Goal: Transaction & Acquisition: Purchase product/service

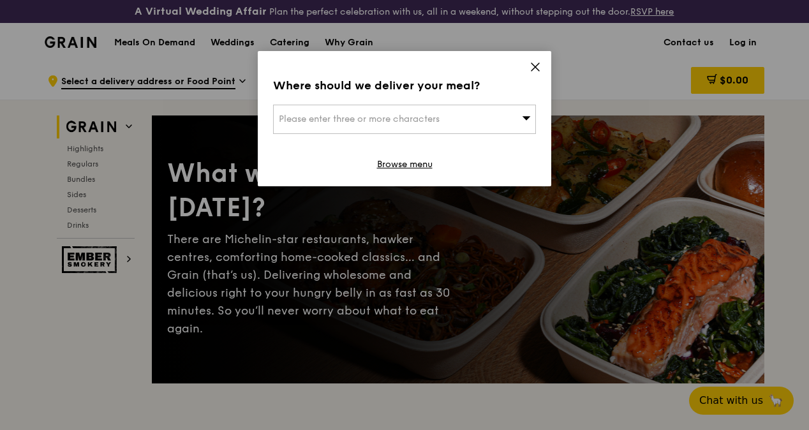
click at [532, 72] on icon at bounding box center [535, 66] width 11 height 11
click at [537, 62] on icon at bounding box center [535, 66] width 11 height 11
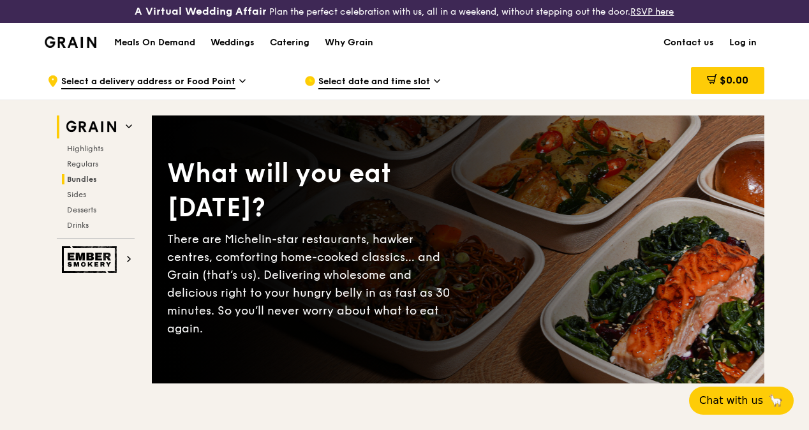
click at [80, 184] on span "Bundles" at bounding box center [82, 179] width 30 height 9
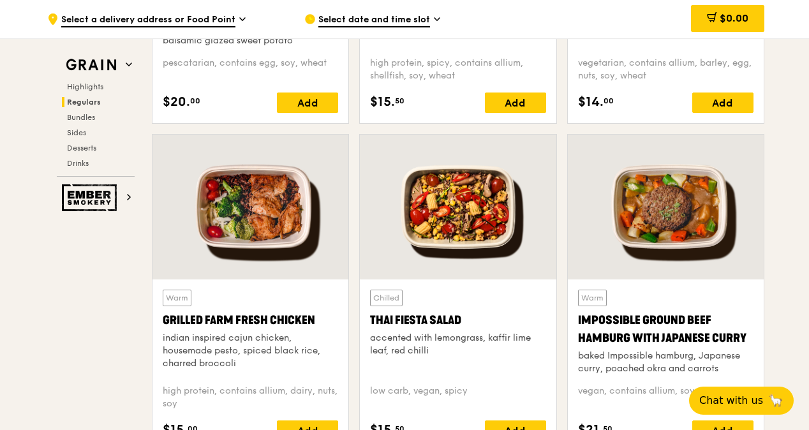
scroll to position [1422, 0]
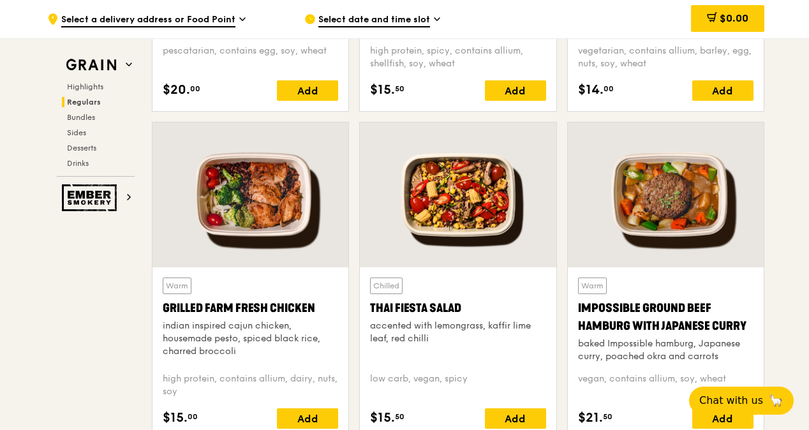
drag, startPoint x: 808, startPoint y: 108, endPoint x: 810, endPoint y: 87, distance: 21.1
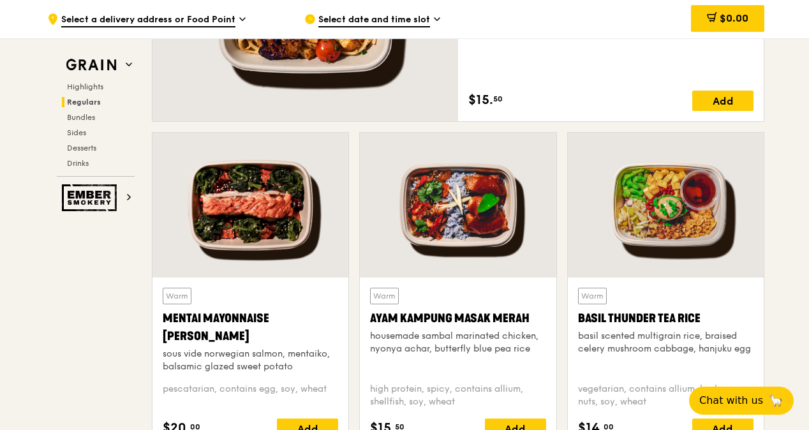
scroll to position [1107, 0]
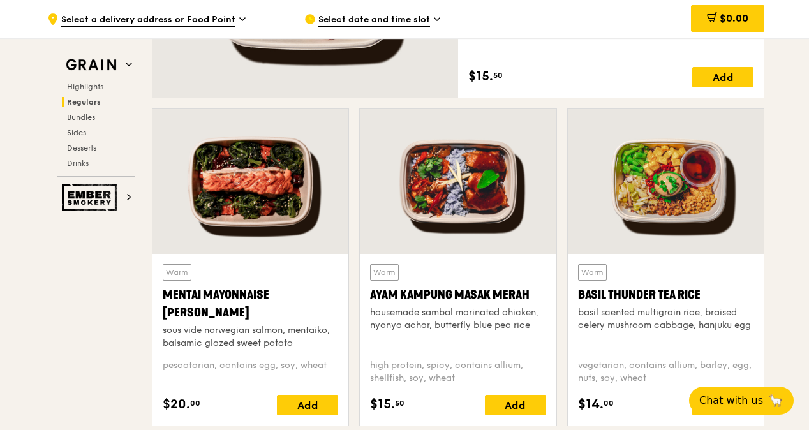
click at [260, 170] on div at bounding box center [251, 181] width 196 height 145
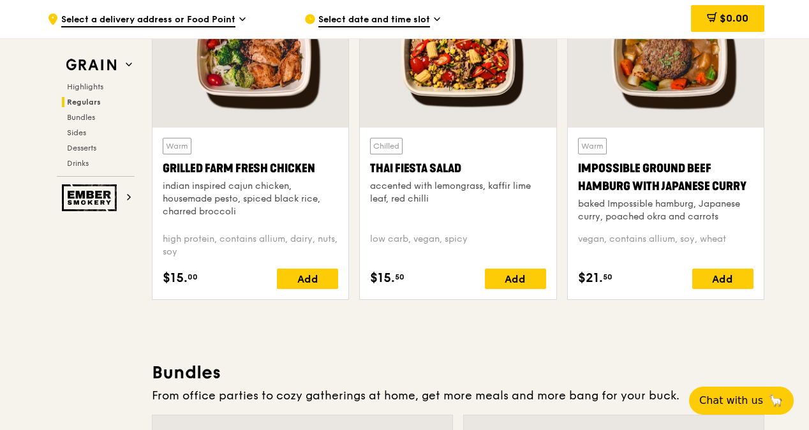
scroll to position [1468, 0]
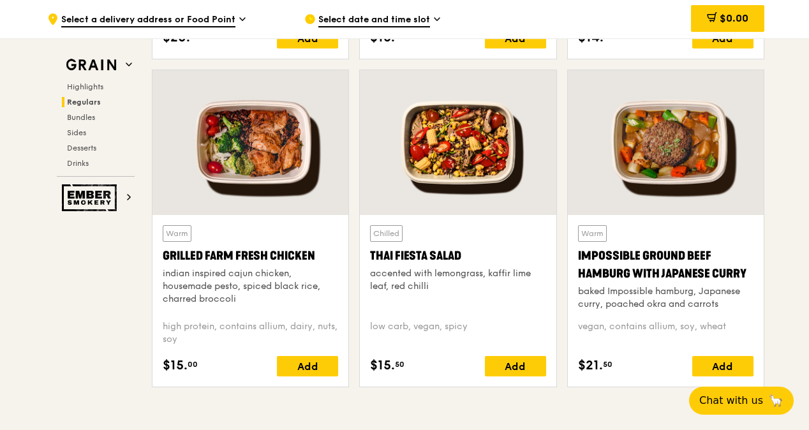
click at [646, 271] on div "Impossible Ground Beef Hamburg with Japanese Curry" at bounding box center [665, 265] width 175 height 36
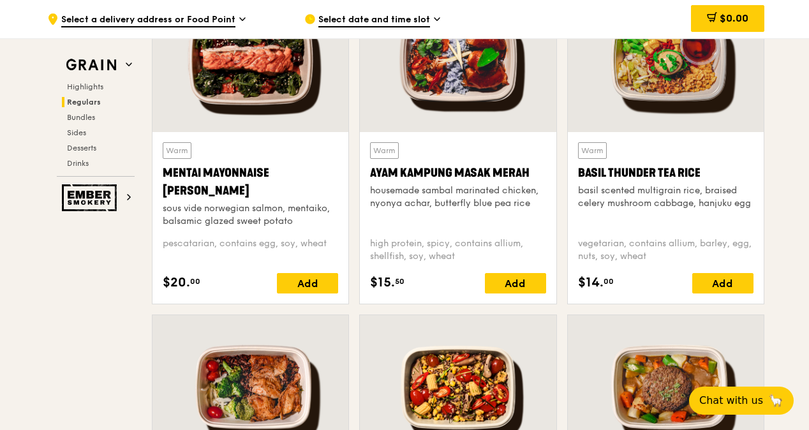
scroll to position [1131, 0]
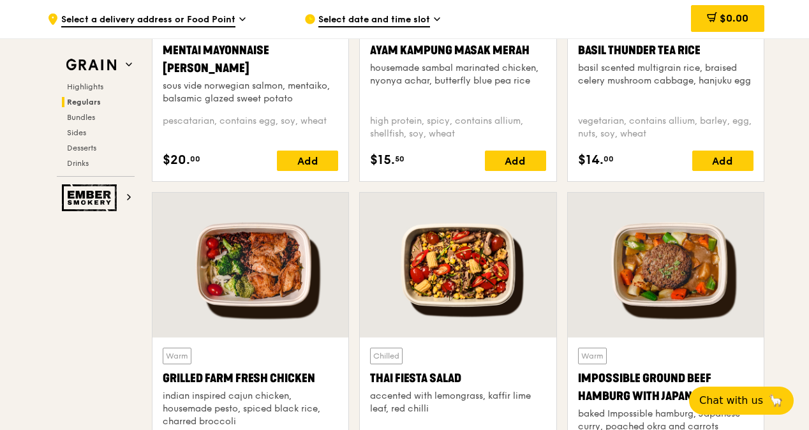
scroll to position [1509, 0]
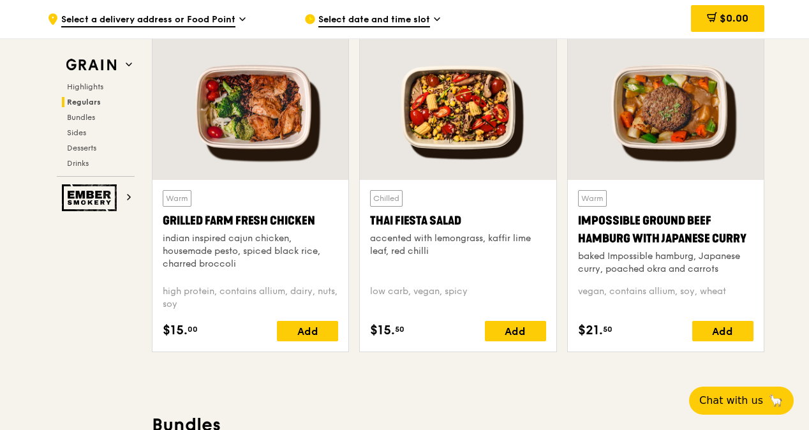
click at [269, 271] on div "indian inspired cajun chicken, housemade pesto, spiced black rice, charred broc…" at bounding box center [250, 251] width 175 height 38
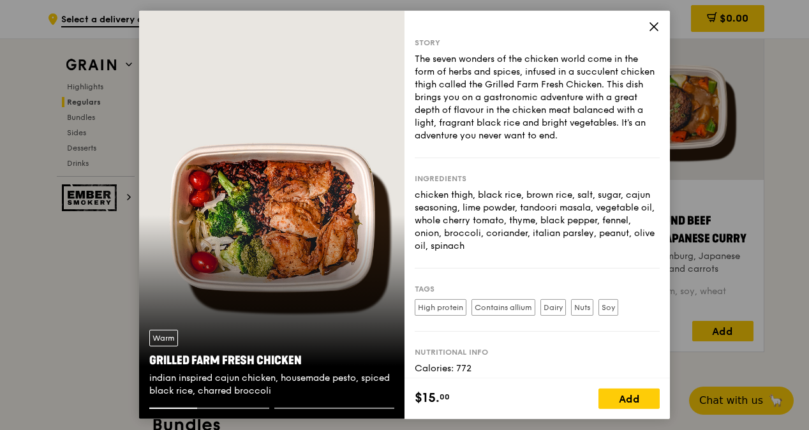
click at [650, 26] on icon at bounding box center [653, 26] width 11 height 11
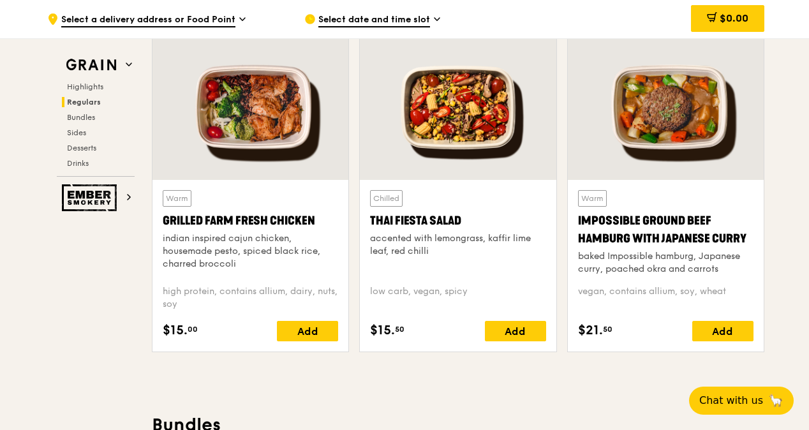
drag, startPoint x: 808, startPoint y: 133, endPoint x: 810, endPoint y: 111, distance: 21.8
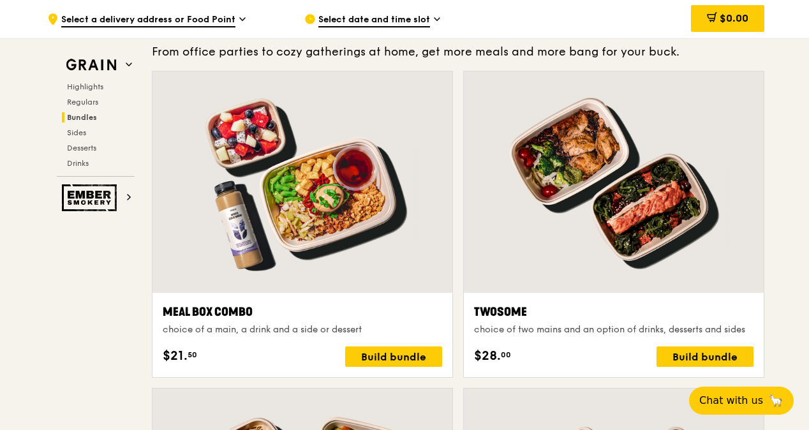
scroll to position [1941, 0]
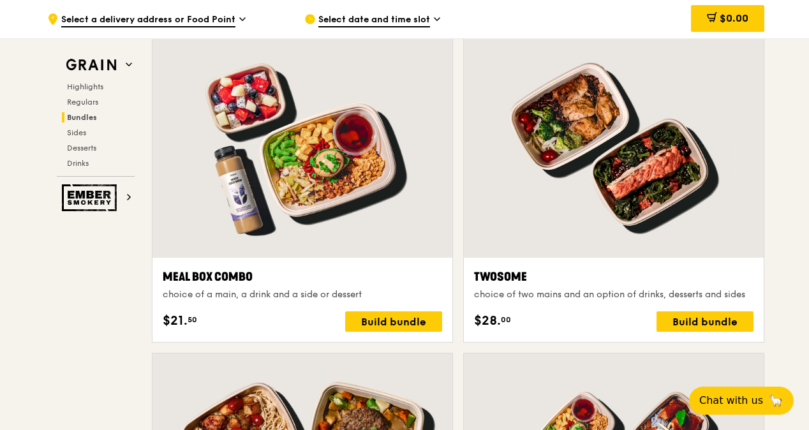
drag, startPoint x: 809, startPoint y: 163, endPoint x: 811, endPoint y: 180, distance: 17.4
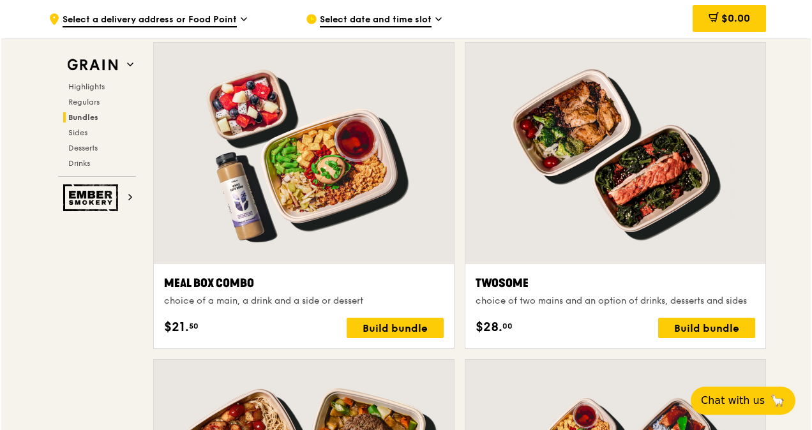
scroll to position [1946, 0]
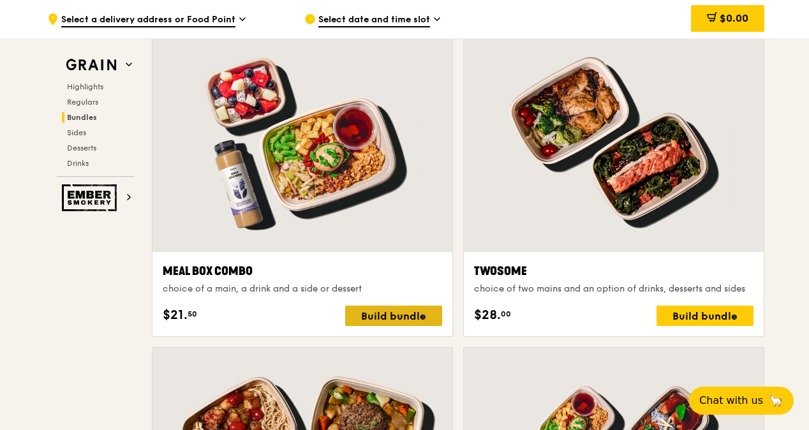
click at [377, 324] on div "Build bundle" at bounding box center [393, 316] width 97 height 20
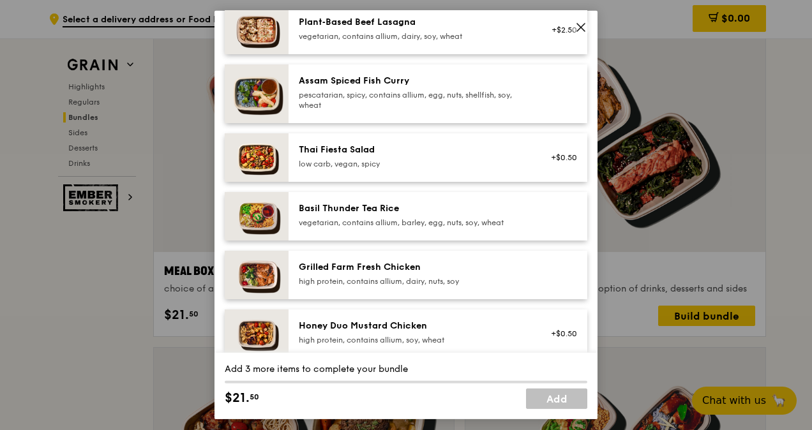
scroll to position [125, 0]
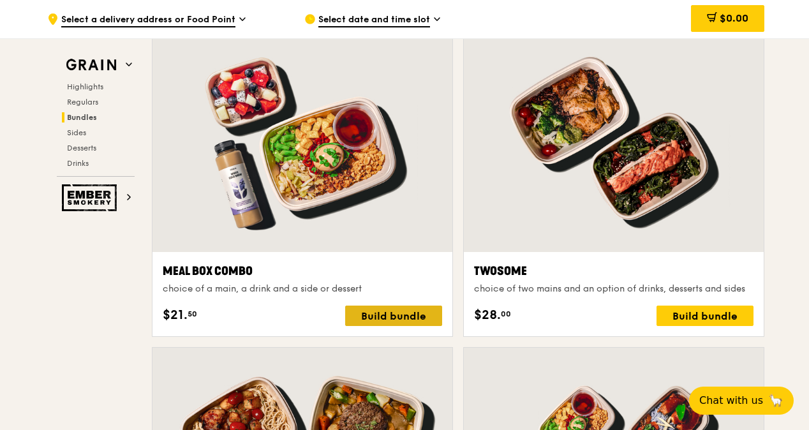
click at [388, 326] on div "Build bundle" at bounding box center [393, 316] width 97 height 20
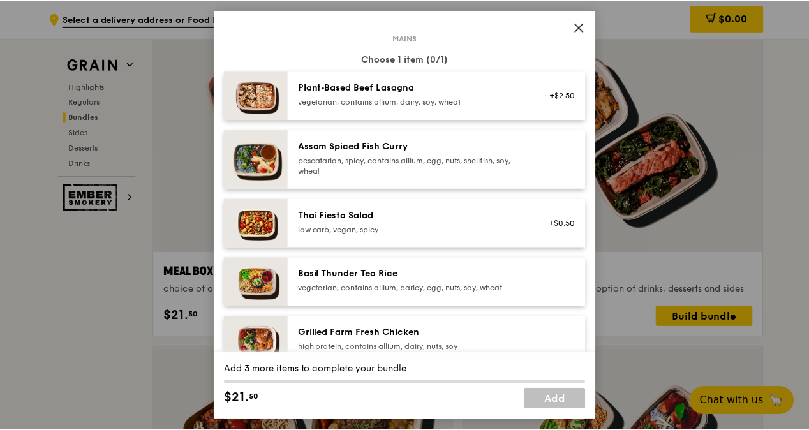
scroll to position [59, 0]
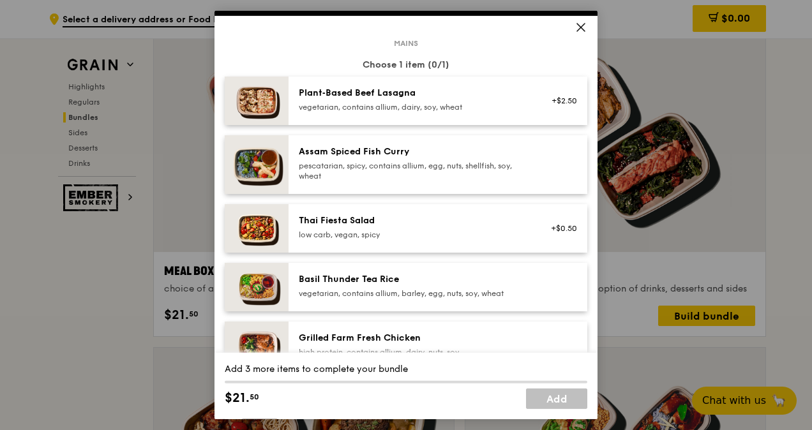
click at [258, 174] on img at bounding box center [257, 164] width 64 height 59
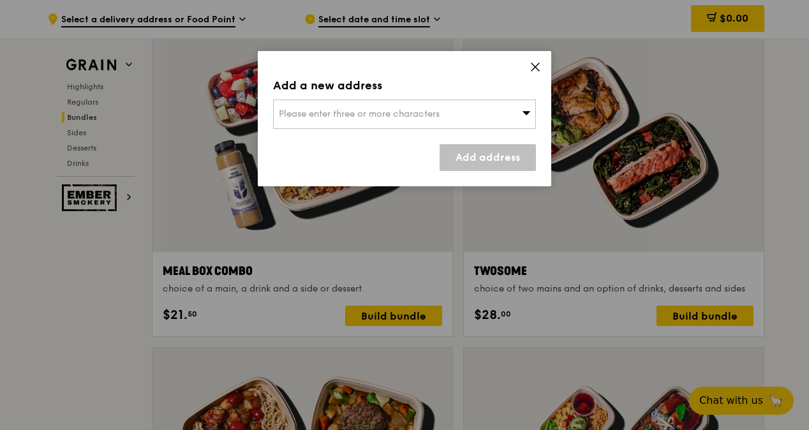
click at [534, 62] on icon at bounding box center [535, 66] width 11 height 11
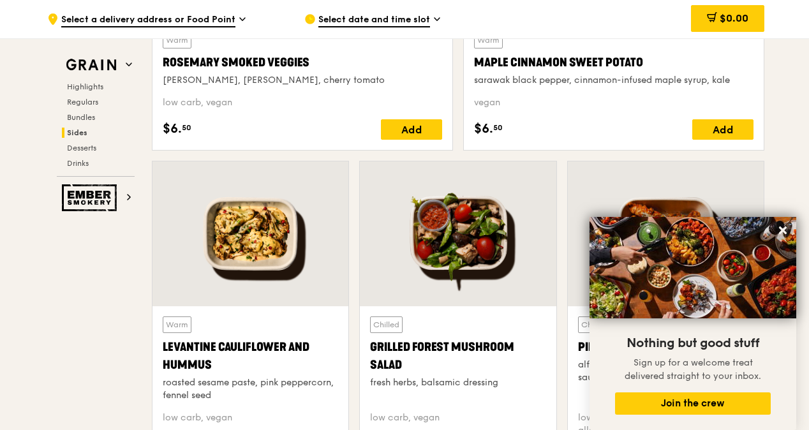
scroll to position [3199, 0]
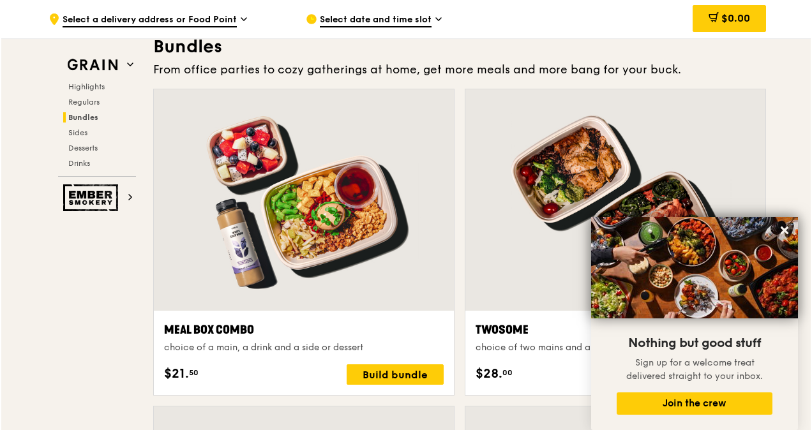
scroll to position [1894, 0]
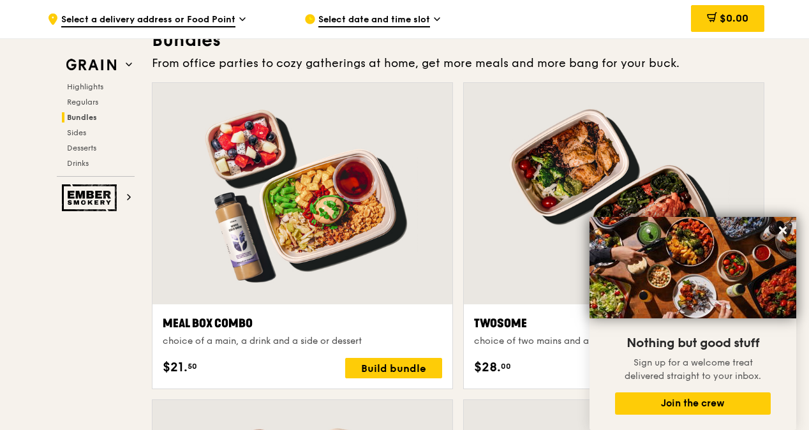
click at [373, 389] on div "Meal Box Combo choice of a main, a drink and a side or dessert $21. 50 Build bu…" at bounding box center [303, 346] width 300 height 84
click at [379, 377] on div "Build bundle" at bounding box center [393, 368] width 97 height 20
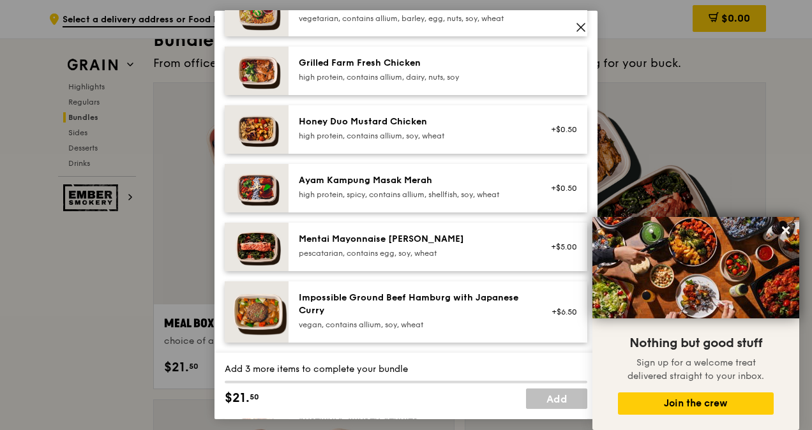
scroll to position [354, 0]
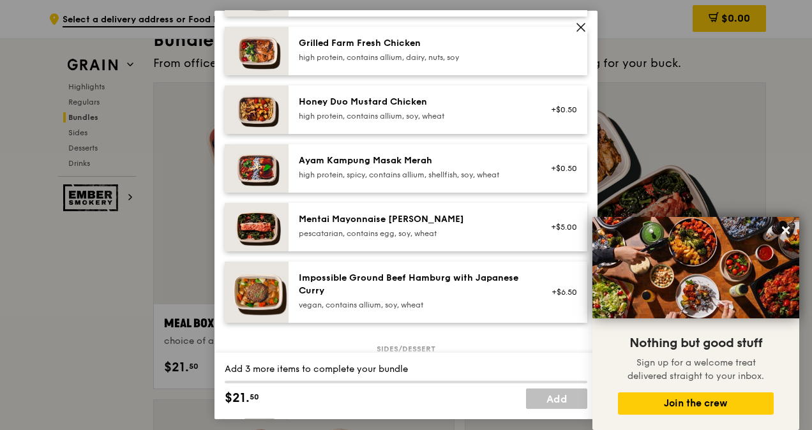
click at [422, 220] on div "Mentai Mayonnaise [PERSON_NAME]" at bounding box center [413, 219] width 229 height 13
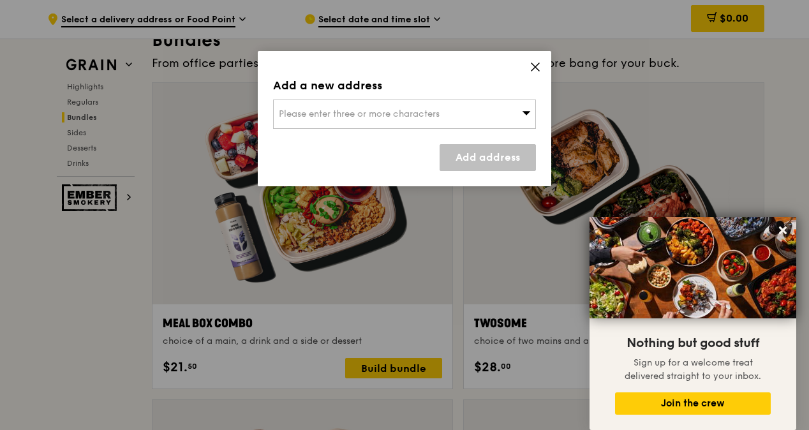
click at [534, 71] on icon at bounding box center [535, 66] width 11 height 11
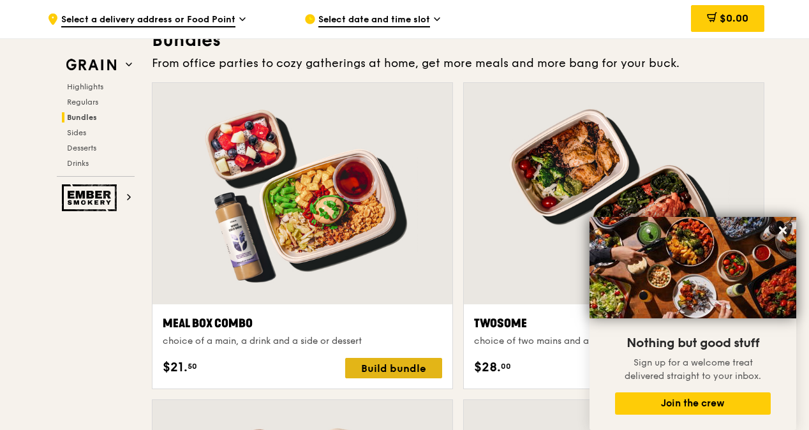
click at [381, 378] on div "Build bundle" at bounding box center [393, 368] width 97 height 20
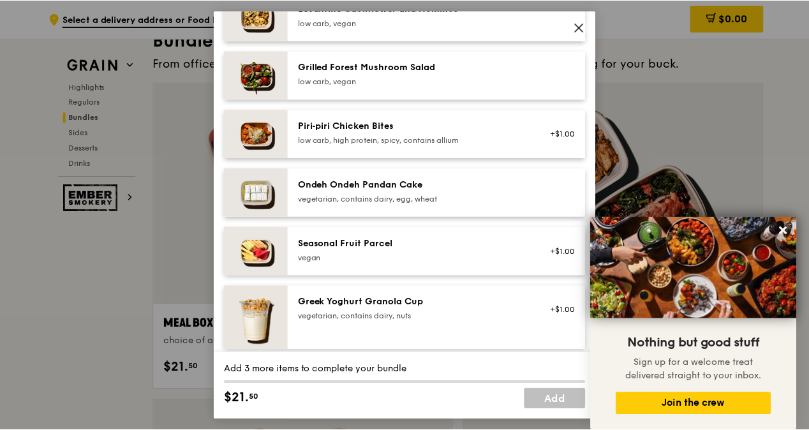
scroll to position [854, 0]
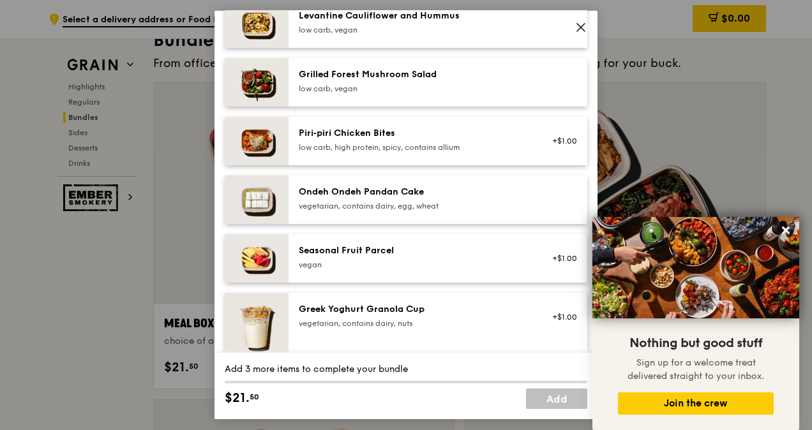
click at [262, 81] on img at bounding box center [257, 82] width 64 height 49
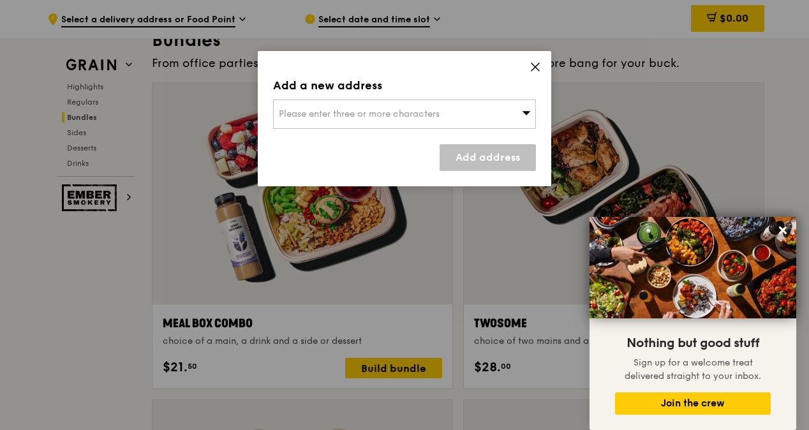
click at [522, 117] on icon at bounding box center [526, 113] width 9 height 10
click at [537, 64] on icon at bounding box center [536, 67] width 8 height 8
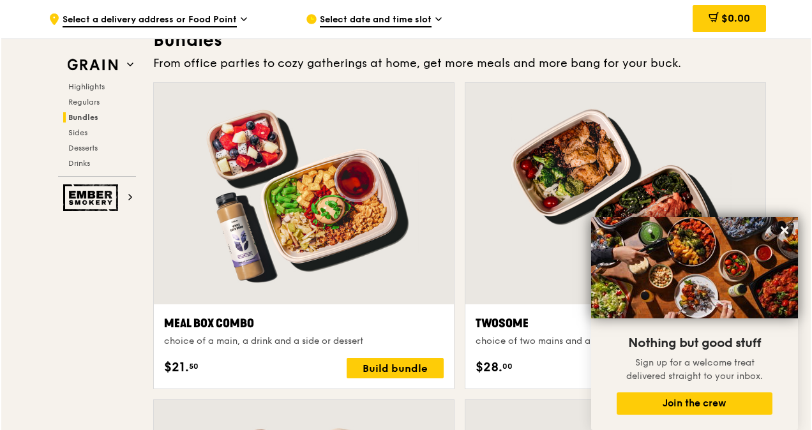
scroll to position [2022, 0]
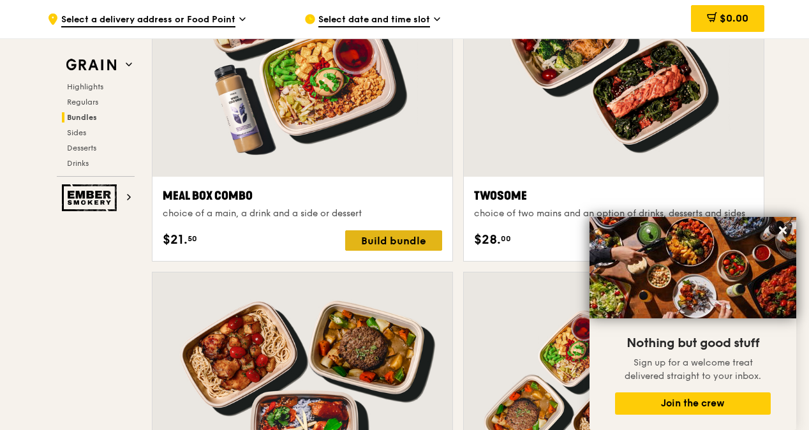
click at [415, 245] on div "Build bundle" at bounding box center [393, 240] width 97 height 20
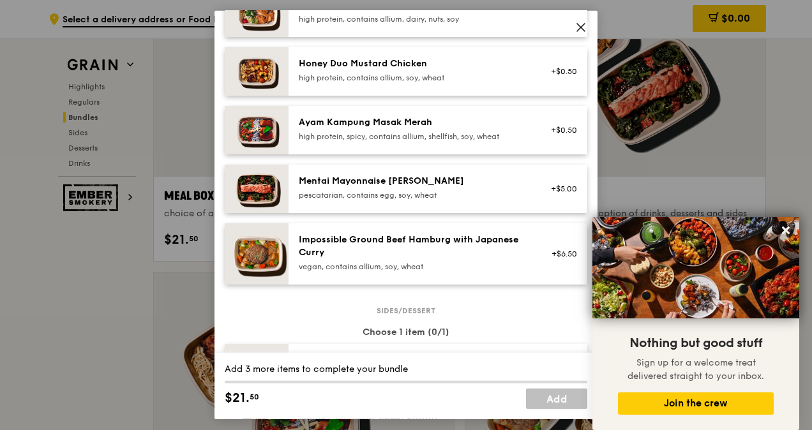
scroll to position [403, 0]
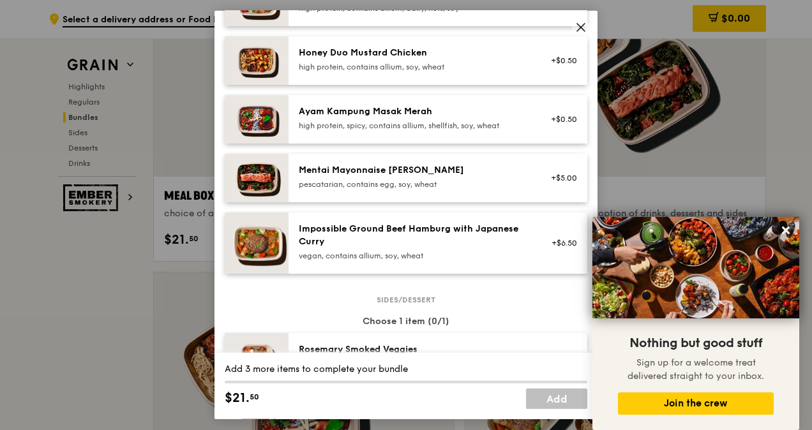
click at [429, 186] on div "pescatarian, contains egg, soy, wheat" at bounding box center [413, 184] width 229 height 10
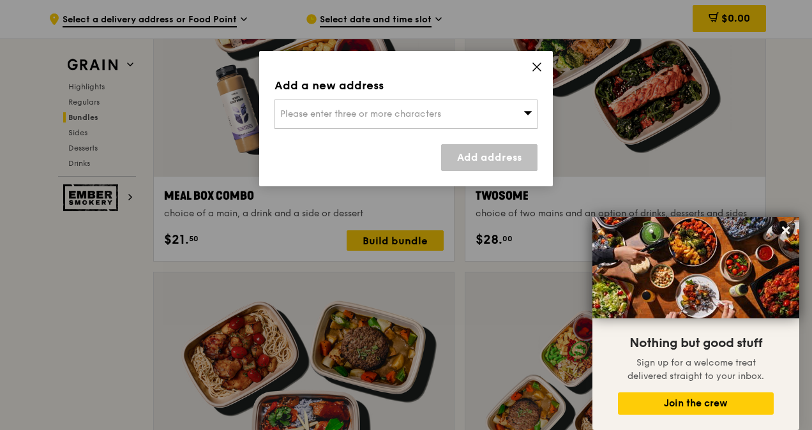
scroll to position [2022, 0]
click at [478, 158] on link "Add address" at bounding box center [488, 157] width 96 height 27
click at [434, 119] on span "Please enter three or more characters" at bounding box center [359, 113] width 161 height 11
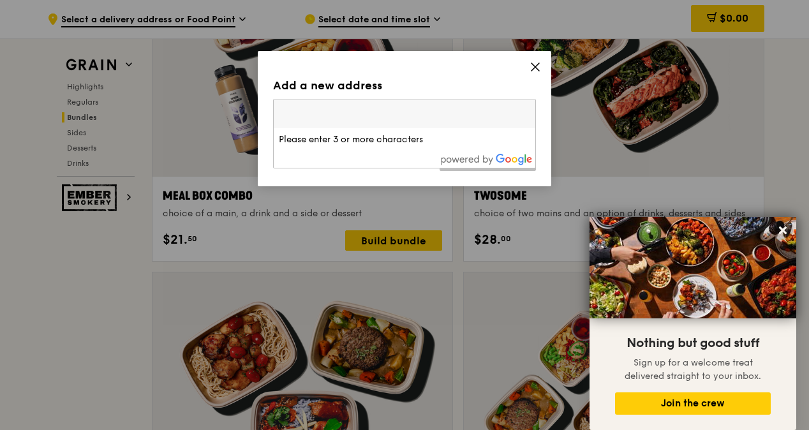
type input "w"
type input "LKF"
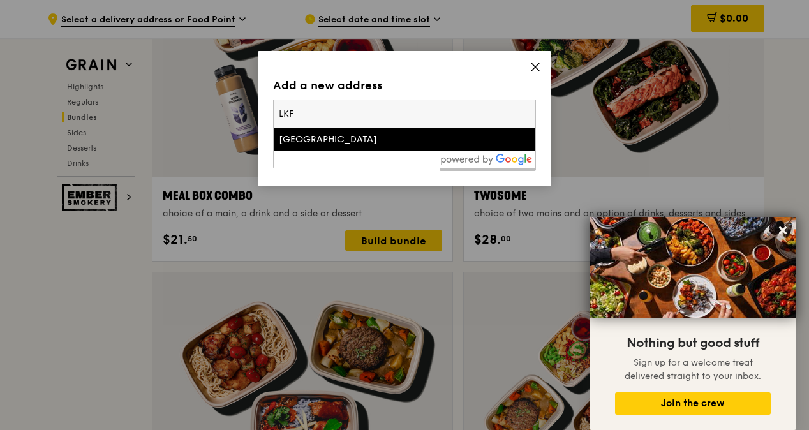
drag, startPoint x: 421, startPoint y: 110, endPoint x: 212, endPoint y: 111, distance: 208.7
click at [212, 111] on div "Add a new address Please enter three or more characters LKF Lka Building Add ad…" at bounding box center [404, 215] width 809 height 430
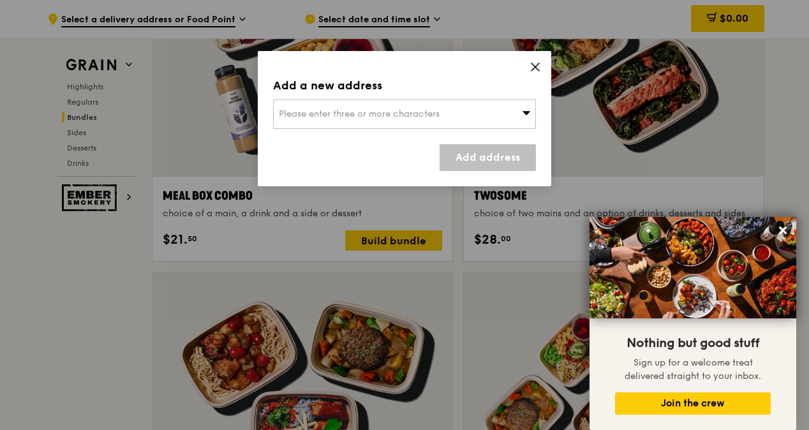
click at [332, 110] on span "Please enter three or more characters" at bounding box center [359, 113] width 161 height 11
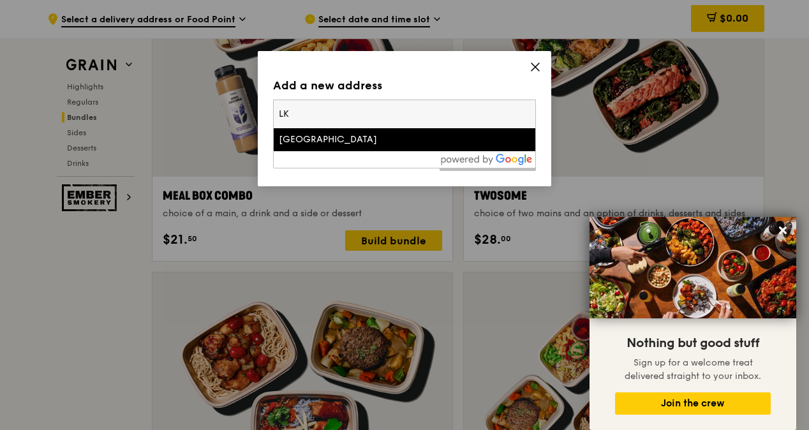
type input "L"
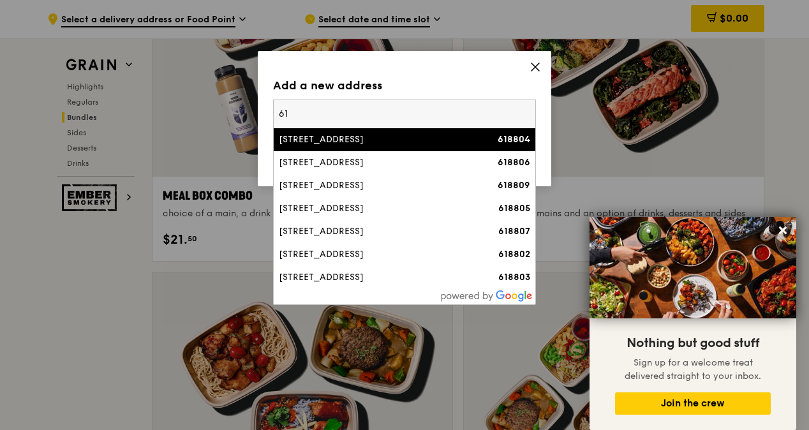
type input "6"
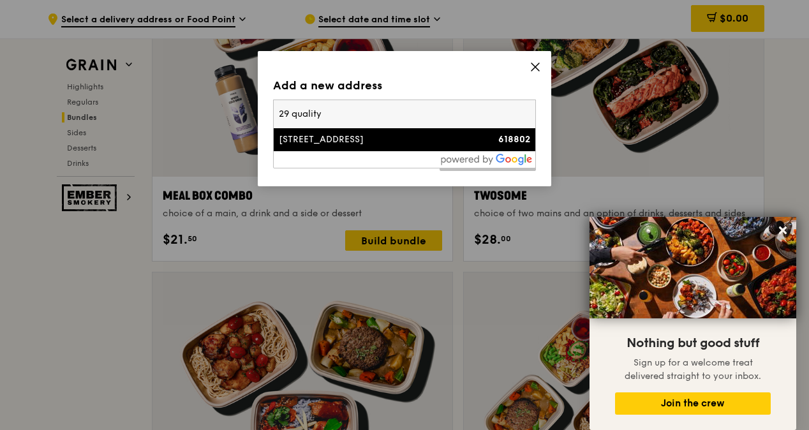
type input "29 quality"
click at [292, 133] on div "[STREET_ADDRESS]" at bounding box center [373, 139] width 189 height 13
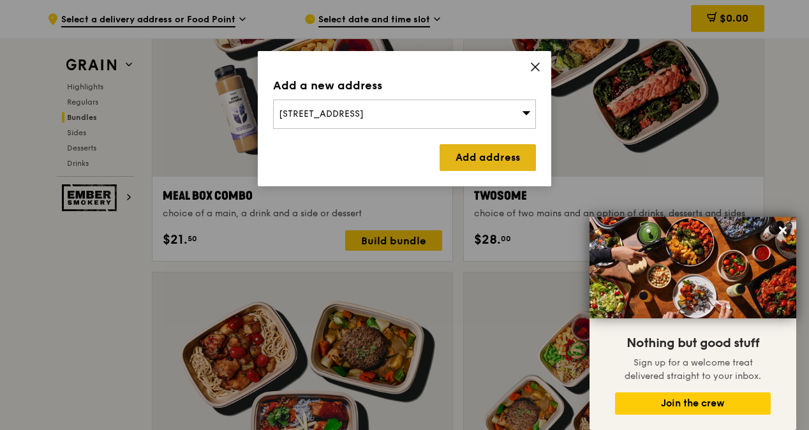
click at [467, 161] on link "Add address" at bounding box center [488, 157] width 96 height 27
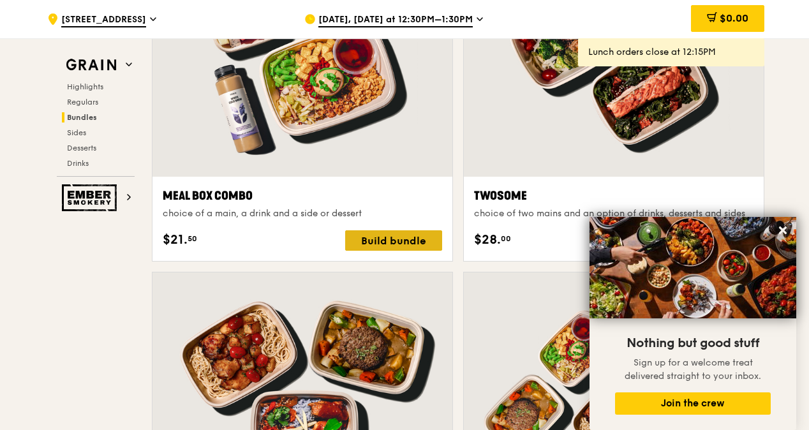
click at [383, 251] on div "Build bundle" at bounding box center [393, 240] width 97 height 20
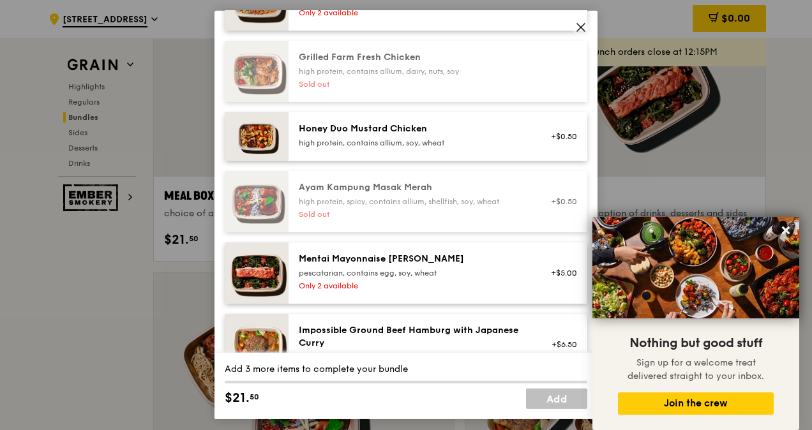
scroll to position [439, 0]
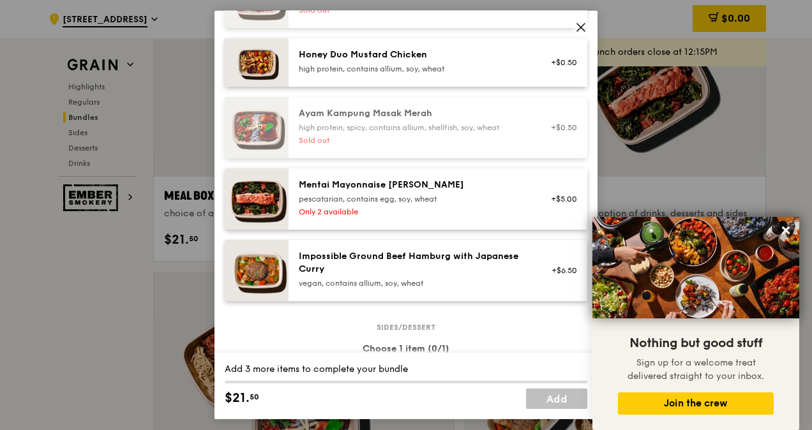
click at [582, 26] on icon at bounding box center [581, 28] width 8 height 8
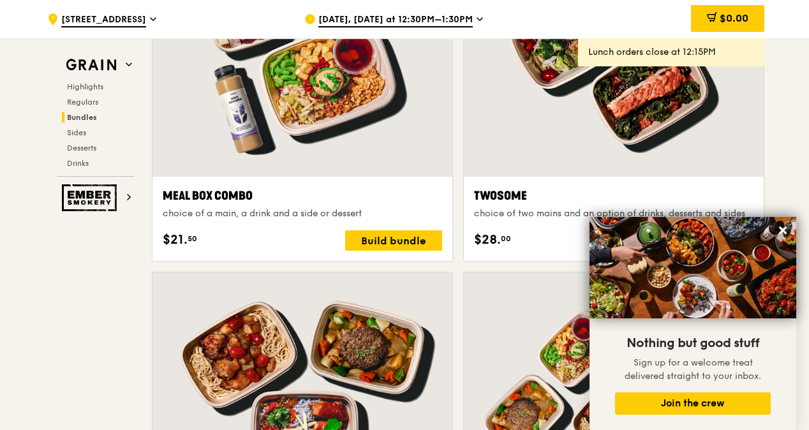
click at [446, 24] on span "Sep 23, Today at 12:30PM–1:30PM" at bounding box center [395, 20] width 154 height 14
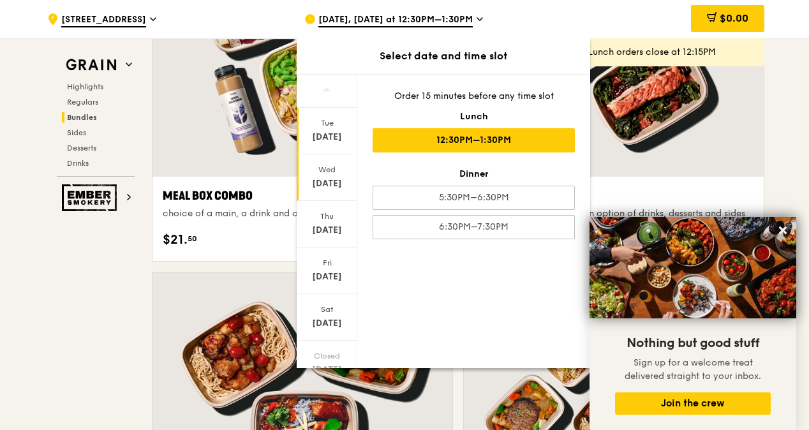
click at [327, 177] on div "Sep 24" at bounding box center [327, 183] width 57 height 13
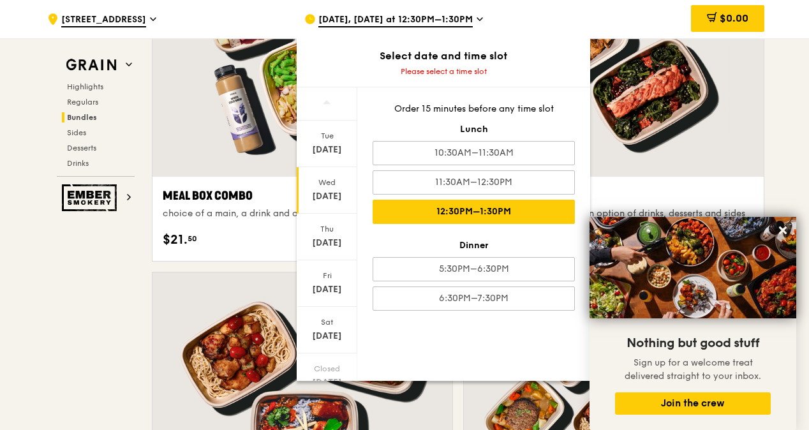
click at [446, 211] on div "12:30PM–1:30PM" at bounding box center [474, 212] width 202 height 24
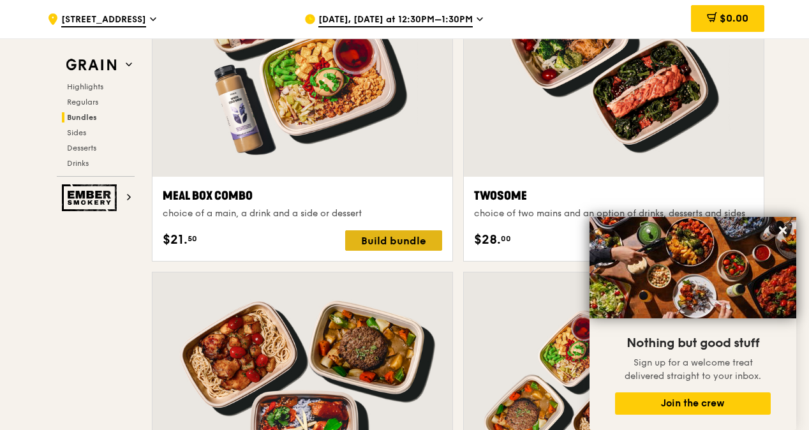
click at [374, 249] on div "Build bundle" at bounding box center [393, 240] width 97 height 20
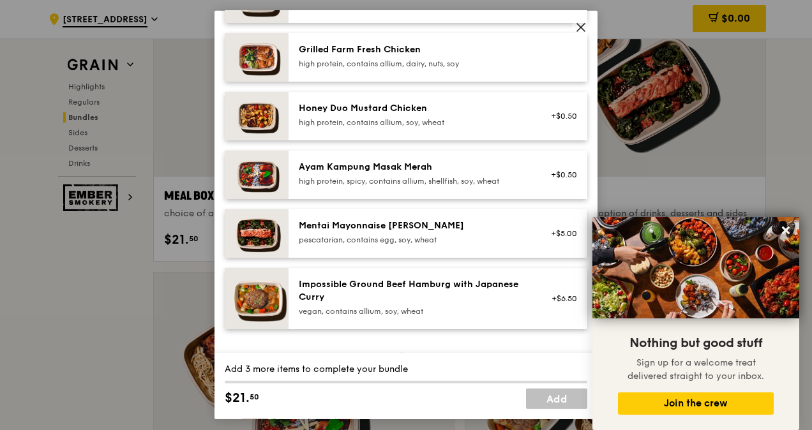
scroll to position [351, 0]
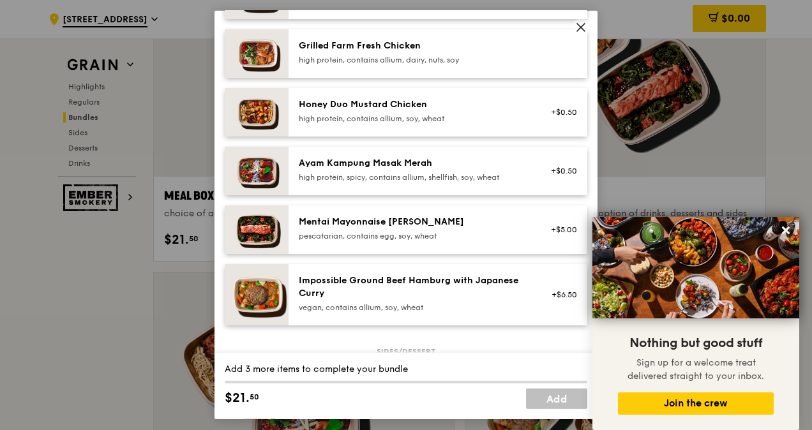
click at [393, 233] on div "pescatarian, contains egg, soy, wheat" at bounding box center [413, 236] width 229 height 10
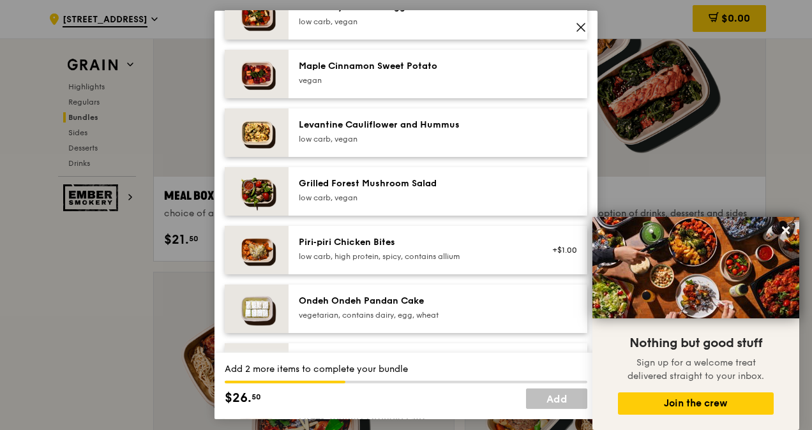
scroll to position [771, 0]
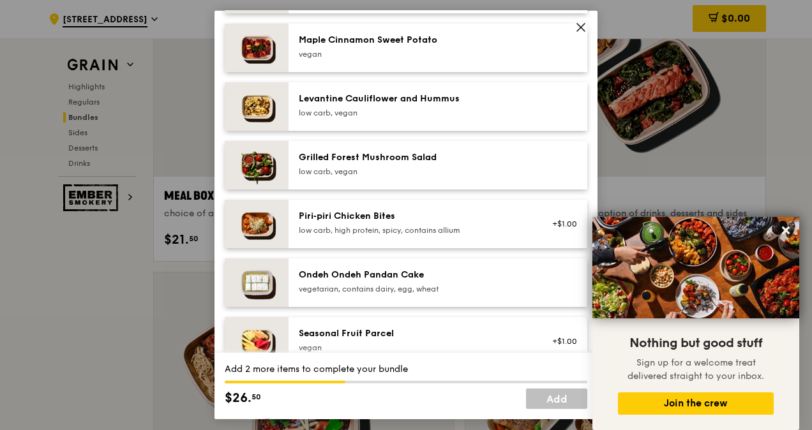
click at [467, 168] on div "low carb, vegan" at bounding box center [413, 172] width 229 height 10
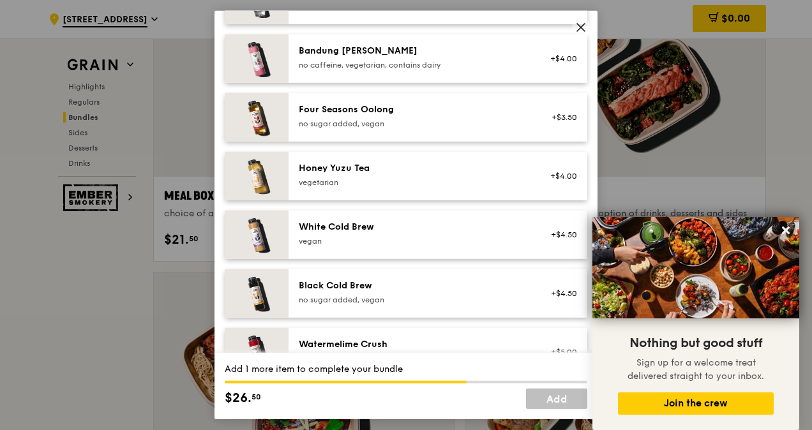
scroll to position [1488, 0]
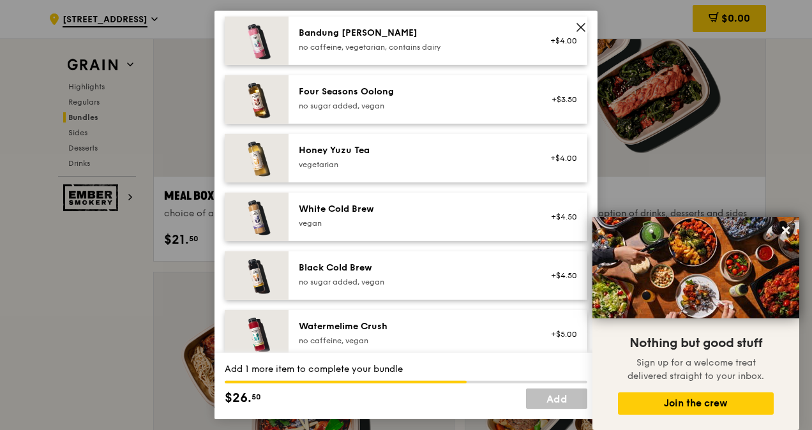
click at [475, 154] on div "Honey Yuzu Tea" at bounding box center [413, 150] width 229 height 13
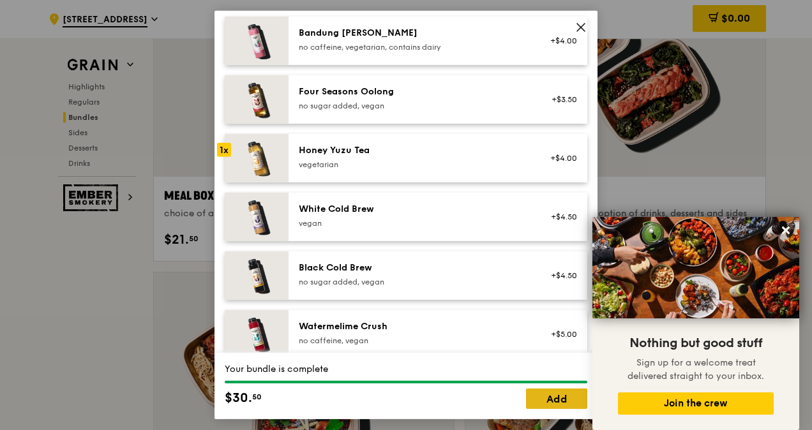
click at [555, 398] on link "Add" at bounding box center [556, 399] width 61 height 20
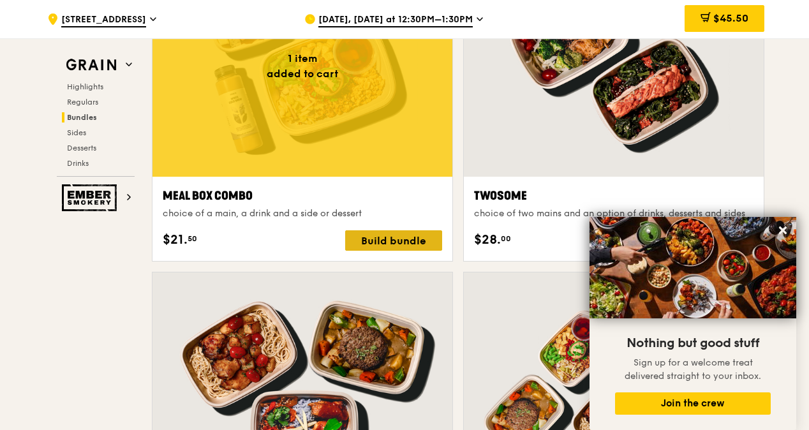
click at [377, 246] on div "Build bundle" at bounding box center [393, 240] width 97 height 20
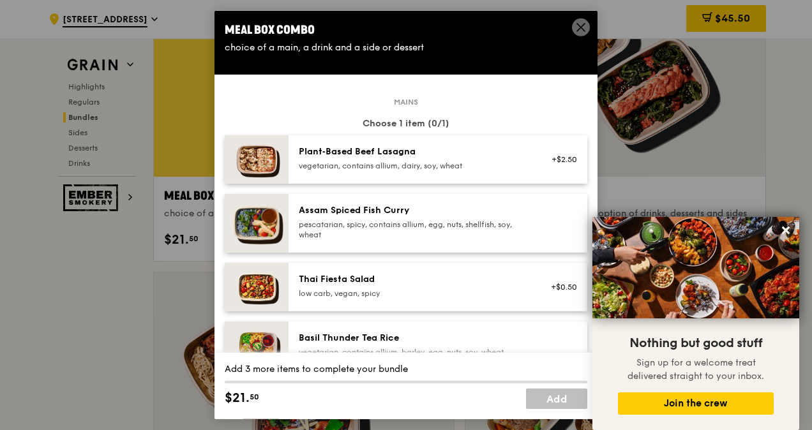
click at [581, 27] on icon at bounding box center [581, 28] width 8 height 8
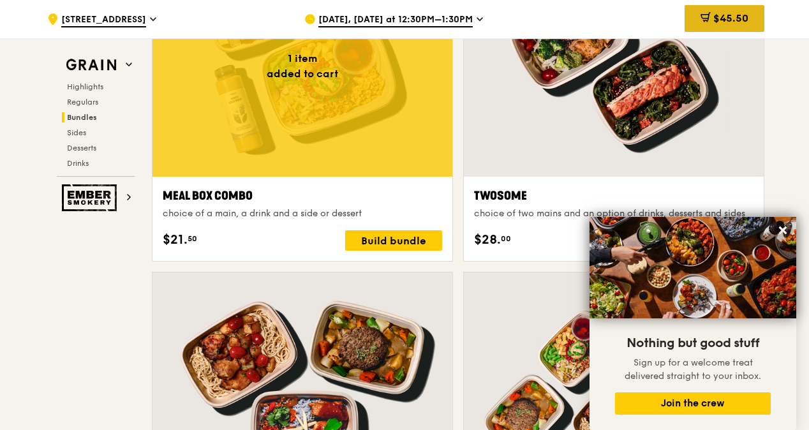
click at [710, 14] on div "$45.50" at bounding box center [725, 18] width 80 height 27
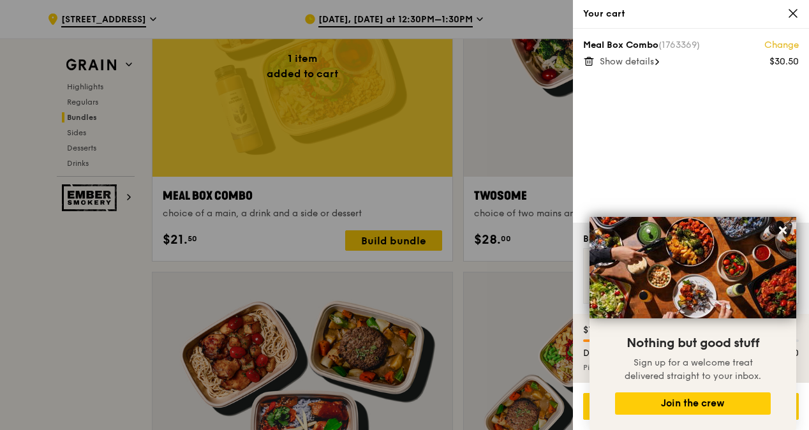
click at [633, 59] on span "Show details" at bounding box center [627, 61] width 54 height 11
click at [773, 43] on link "Change" at bounding box center [782, 45] width 34 height 13
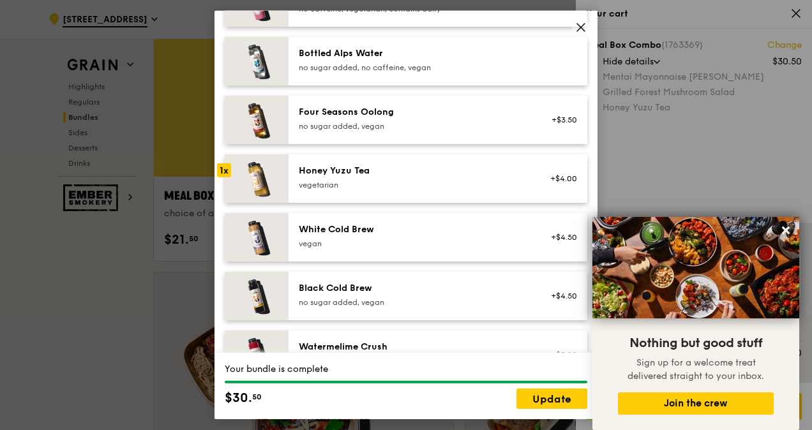
scroll to position [1440, 0]
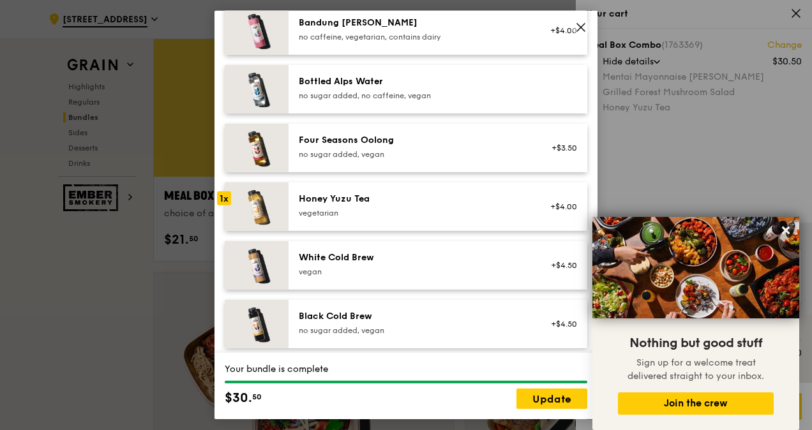
click at [407, 214] on div "vegetarian" at bounding box center [413, 213] width 229 height 10
click at [254, 198] on img at bounding box center [257, 207] width 64 height 49
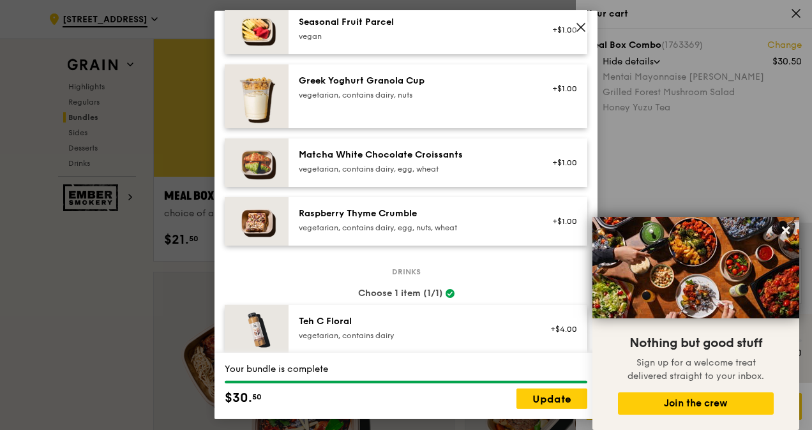
click at [516, 111] on div "Greek Yoghurt Granola Cup vegetarian, contains dairy, nuts +$1.00" at bounding box center [438, 96] width 278 height 43
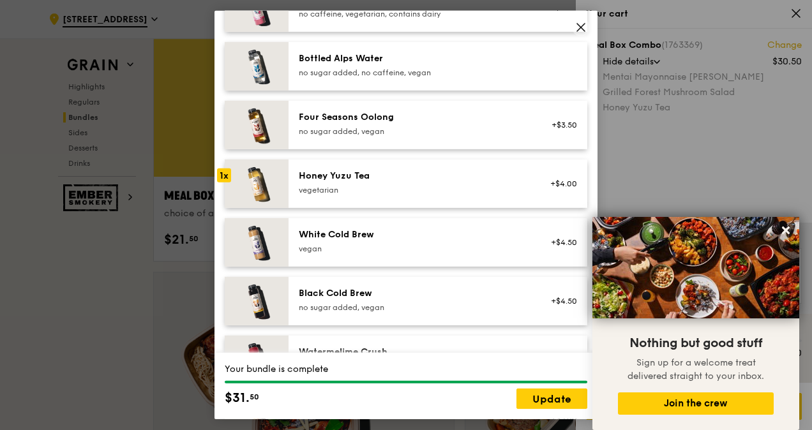
scroll to position [1454, 0]
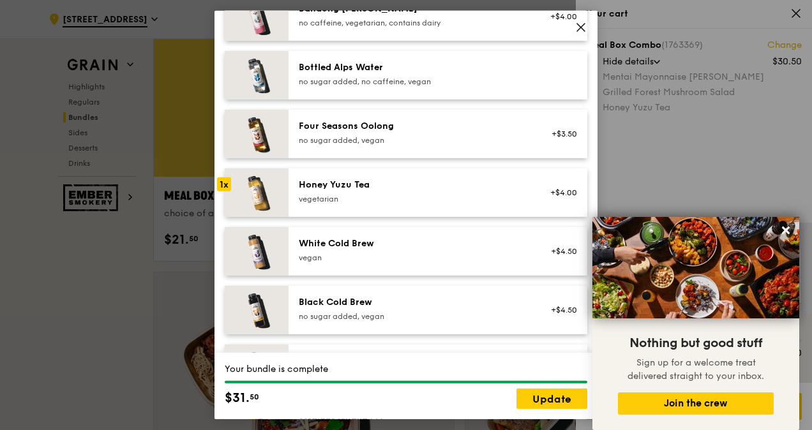
click at [227, 177] on div "1x" at bounding box center [224, 184] width 14 height 14
click at [342, 186] on div "Honey Yuzu Tea" at bounding box center [413, 185] width 229 height 13
click at [554, 402] on link "Update" at bounding box center [551, 399] width 71 height 20
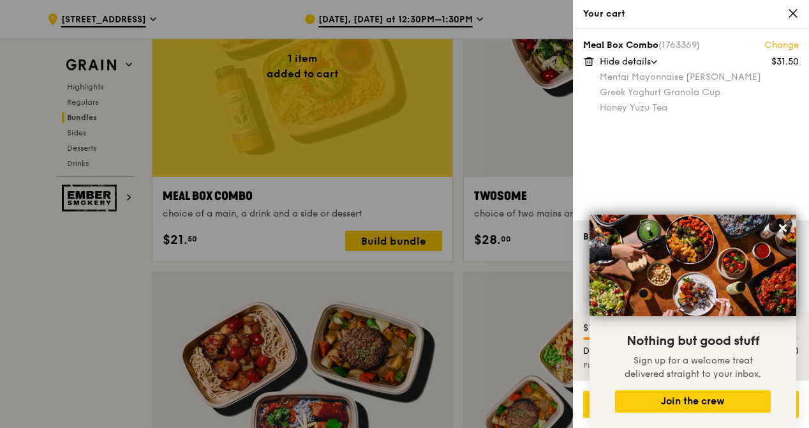
click at [791, 13] on icon at bounding box center [793, 13] width 11 height 11
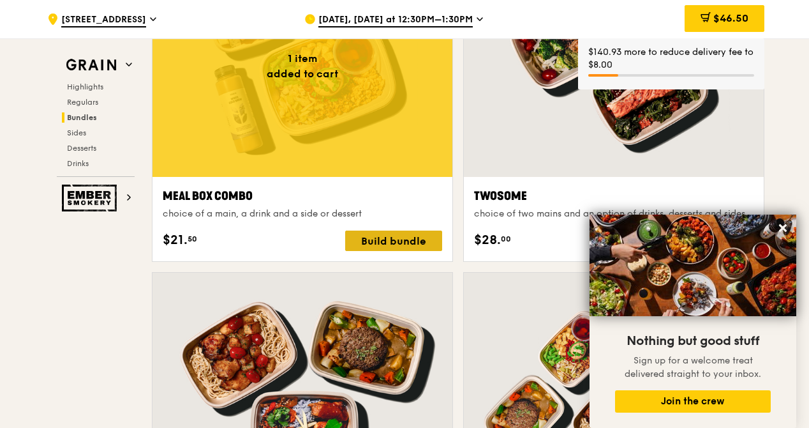
click at [383, 250] on div "Build bundle" at bounding box center [393, 240] width 97 height 20
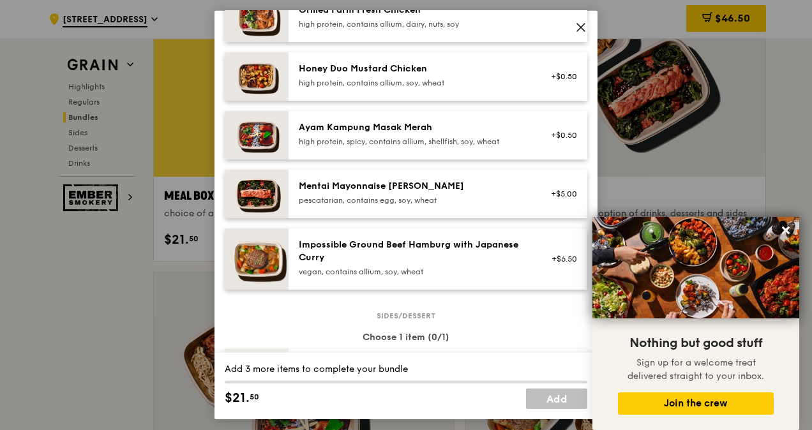
scroll to position [393, 0]
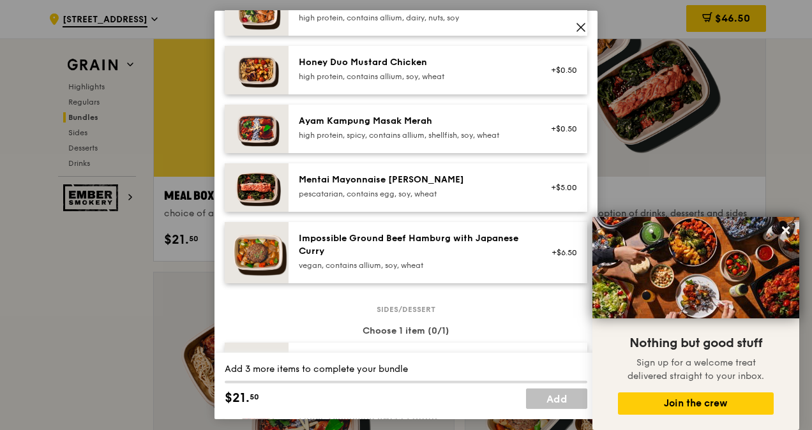
click at [400, 181] on div "Mentai Mayonnaise [PERSON_NAME]" at bounding box center [413, 180] width 229 height 13
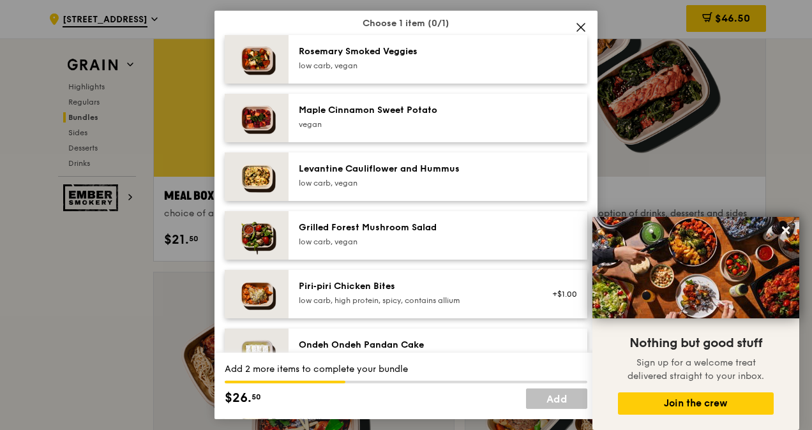
scroll to position [712, 0]
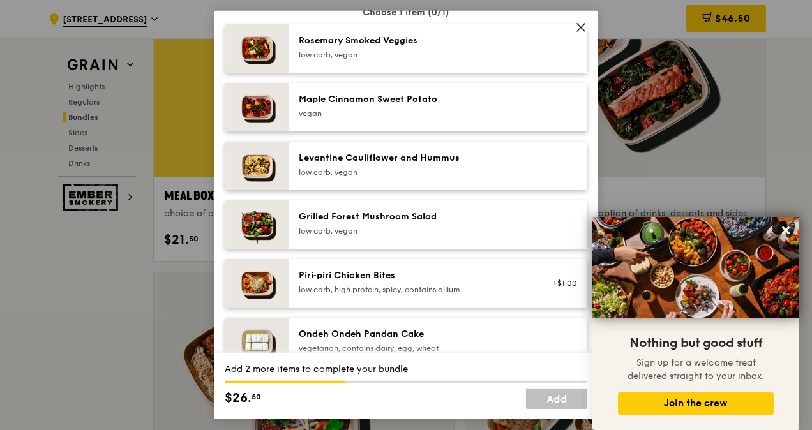
click at [504, 216] on div "Grilled Forest Mushroom Salad" at bounding box center [413, 217] width 229 height 13
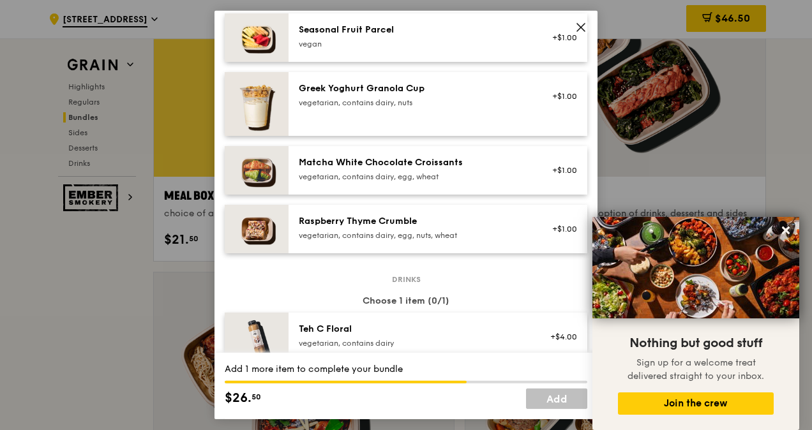
scroll to position [1070, 0]
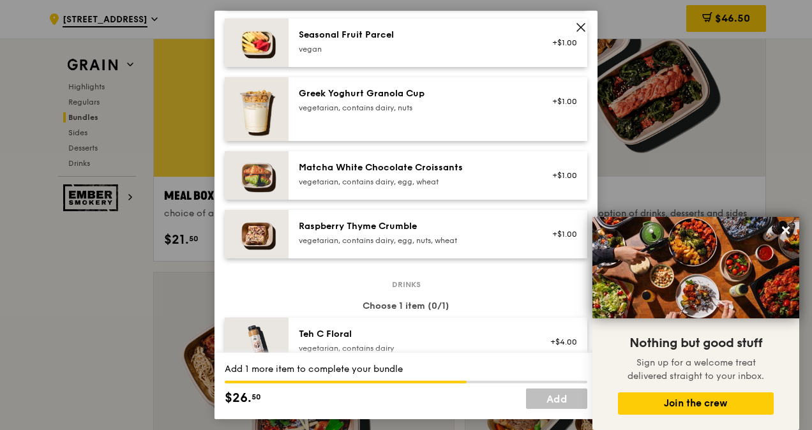
click at [502, 122] on div "Greek Yoghurt Granola Cup vegetarian, contains dairy, nuts +$1.00" at bounding box center [438, 108] width 278 height 43
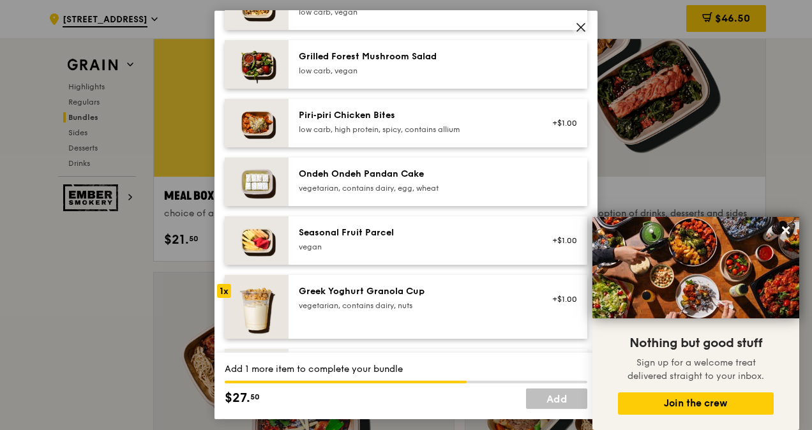
scroll to position [870, 0]
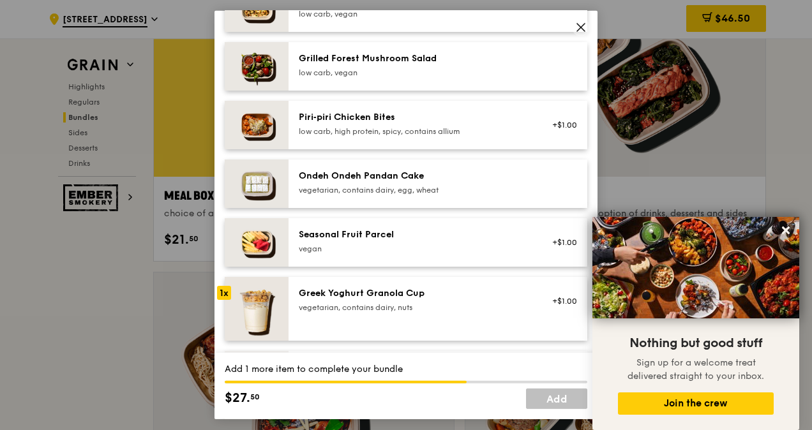
click at [432, 68] on div "low carb, vegan" at bounding box center [413, 73] width 229 height 10
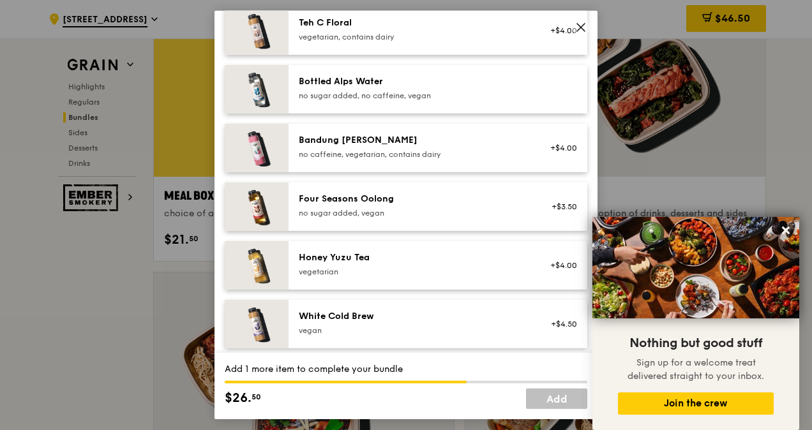
scroll to position [1394, 0]
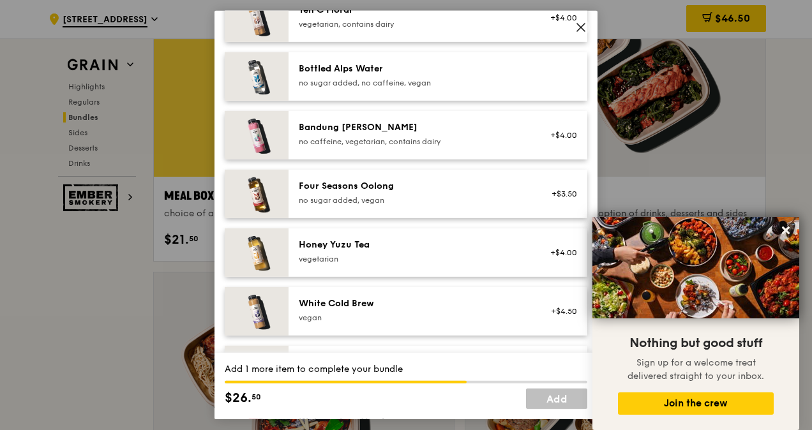
click at [478, 257] on div "vegetarian" at bounding box center [413, 259] width 229 height 10
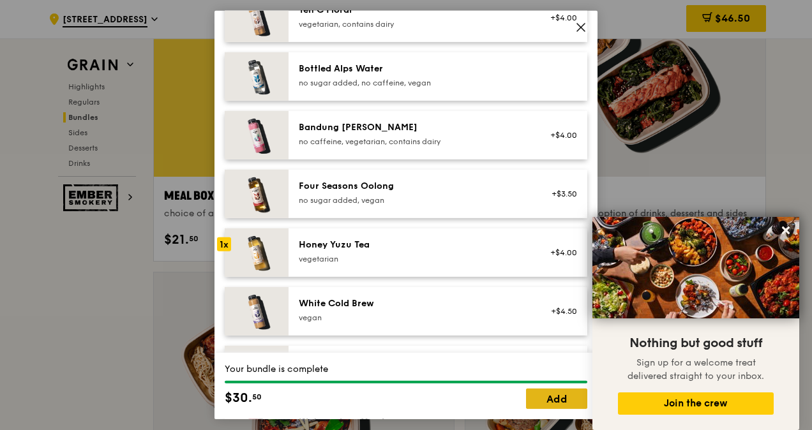
click at [557, 401] on link "Add" at bounding box center [556, 399] width 61 height 20
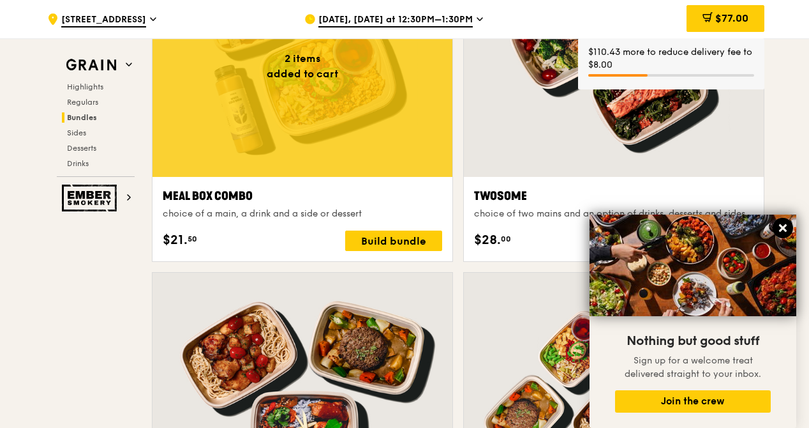
click at [786, 231] on icon at bounding box center [783, 228] width 8 height 8
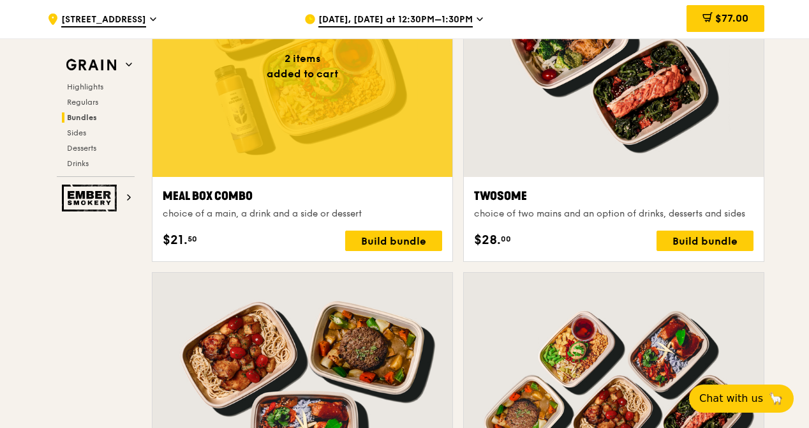
click at [740, 15] on span "$77.00" at bounding box center [731, 18] width 33 height 12
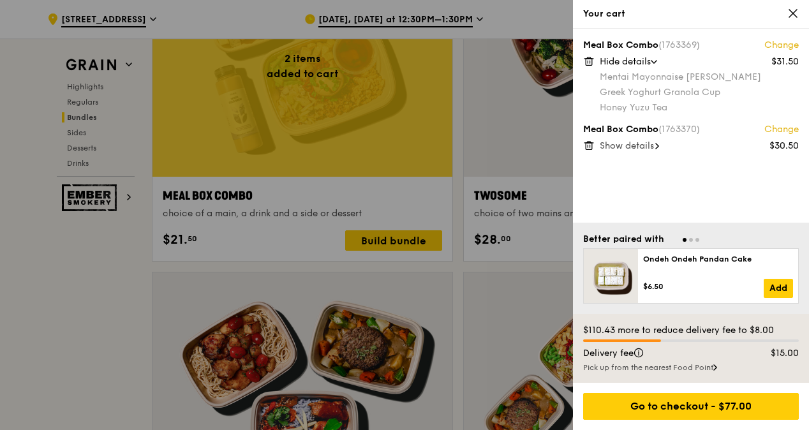
click at [650, 147] on span "Show details" at bounding box center [627, 145] width 54 height 11
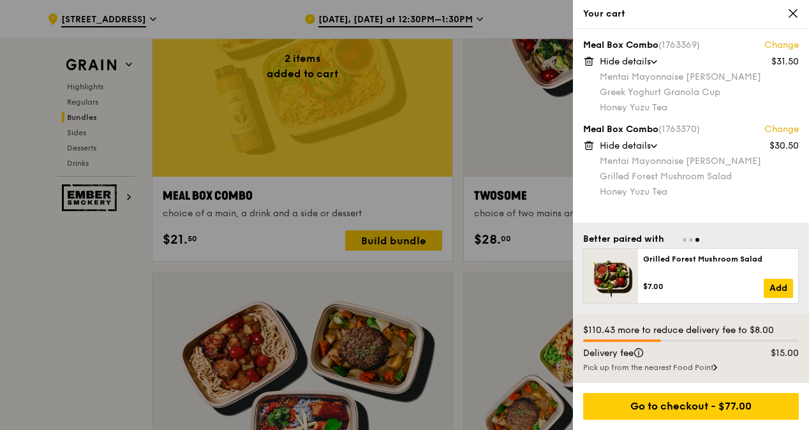
click at [49, 103] on div at bounding box center [404, 215] width 809 height 430
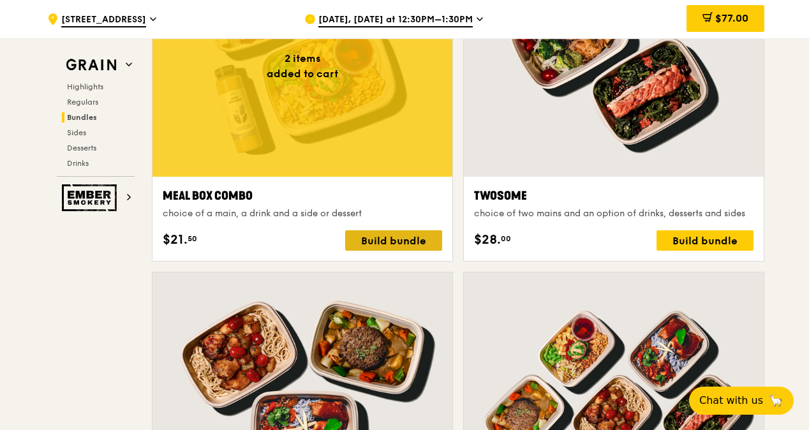
click at [385, 250] on div "Build bundle" at bounding box center [393, 240] width 97 height 20
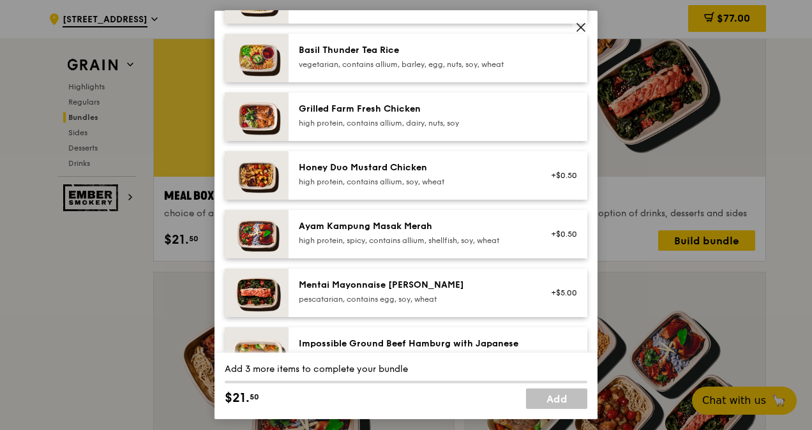
scroll to position [299, 0]
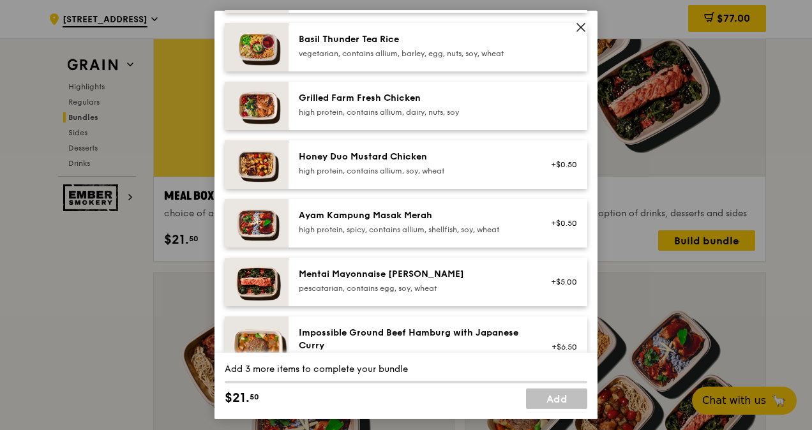
click at [374, 161] on div "Honey Duo Mustard Chicken" at bounding box center [413, 157] width 229 height 13
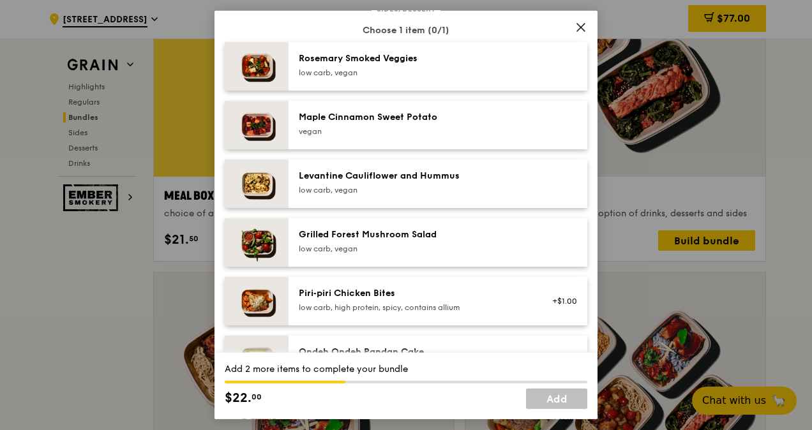
scroll to position [662, 0]
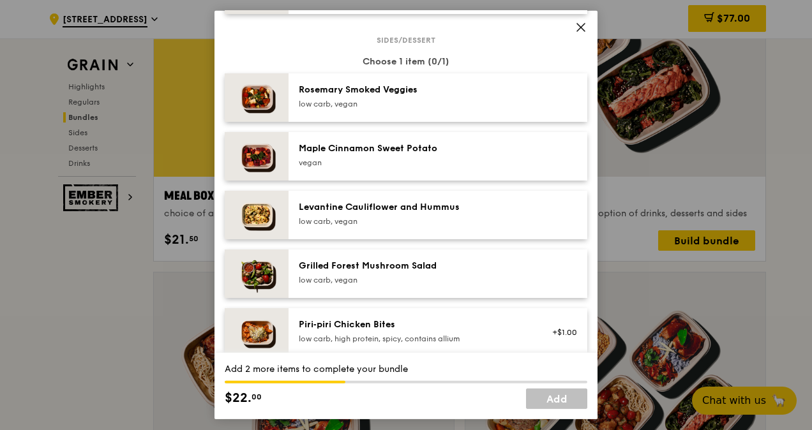
click at [431, 91] on div "Rosemary Smoked Veggies" at bounding box center [413, 90] width 229 height 13
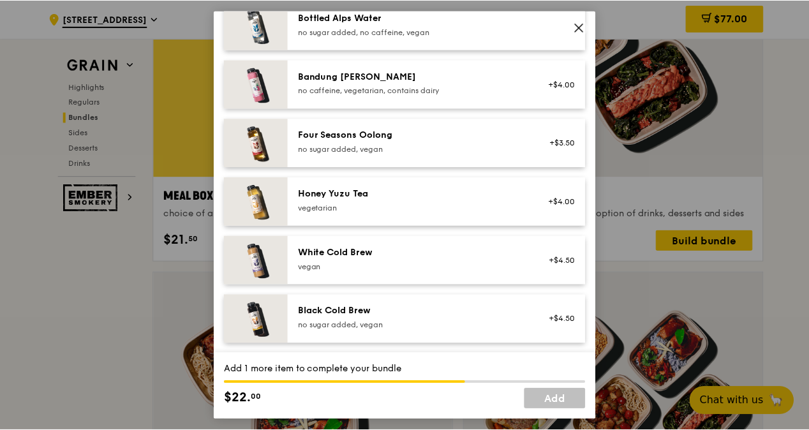
scroll to position [1418, 0]
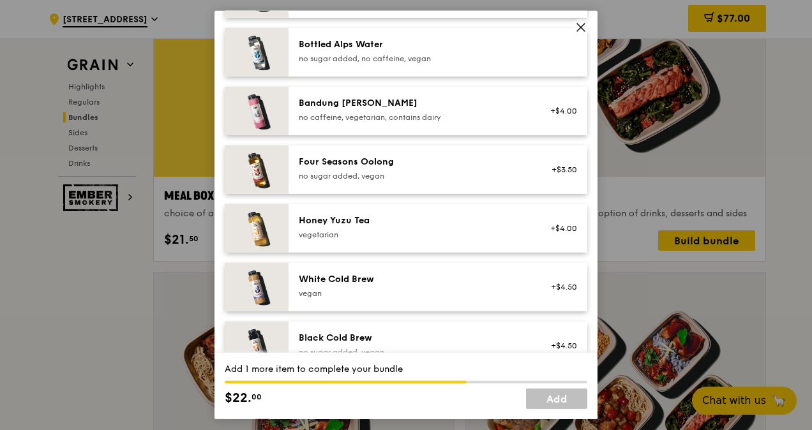
click at [489, 167] on div "Four Seasons Oolong" at bounding box center [413, 162] width 229 height 13
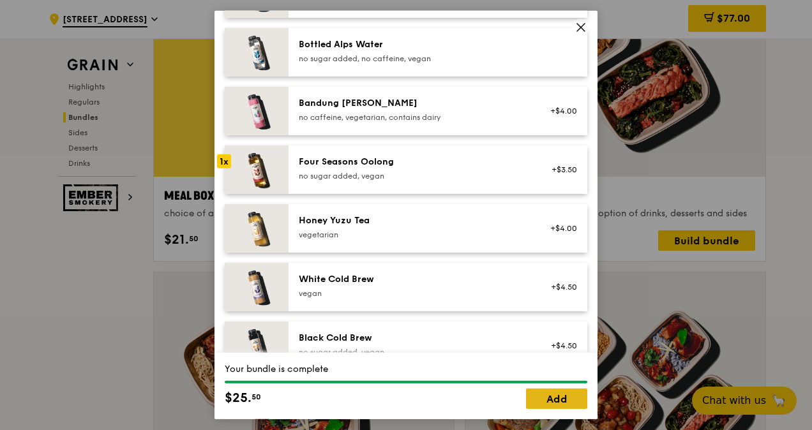
click at [572, 398] on link "Add" at bounding box center [556, 399] width 61 height 20
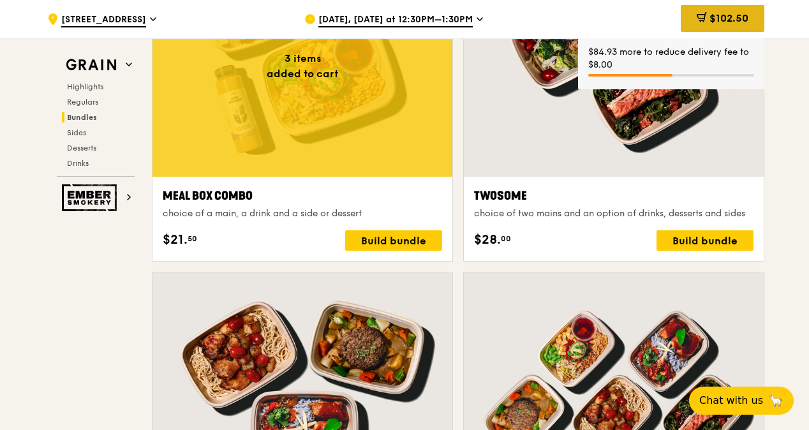
click at [734, 20] on span "$102.50" at bounding box center [729, 18] width 39 height 12
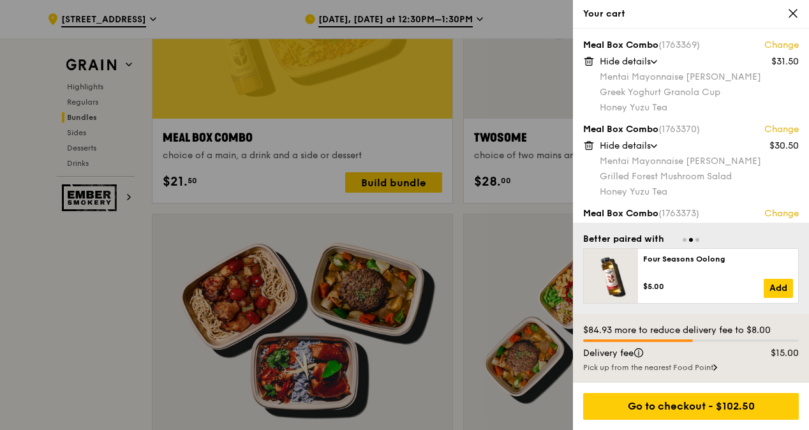
scroll to position [2057, 0]
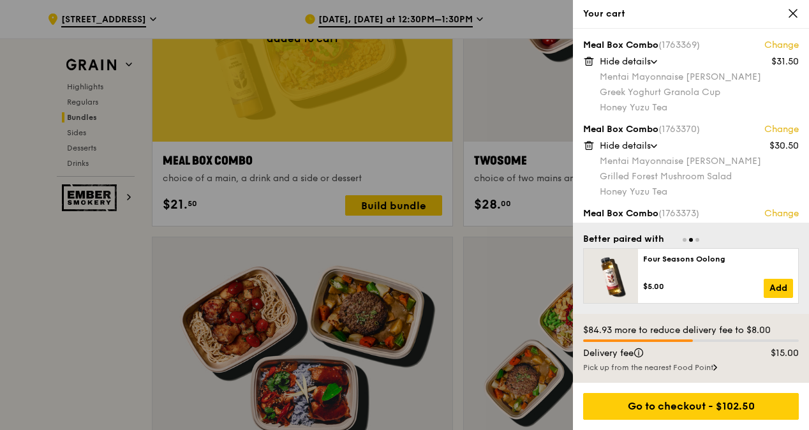
drag, startPoint x: 806, startPoint y: 154, endPoint x: 810, endPoint y: 197, distance: 42.9
drag, startPoint x: 810, startPoint y: 197, endPoint x: 758, endPoint y: 188, distance: 53.0
click at [758, 188] on div "Honey Yuzu Tea" at bounding box center [699, 192] width 199 height 13
click at [588, 179] on div "Meal Box Combo (1763370) Change $30.50 Hide details Mentai Mayonnaise Aburi Sal…" at bounding box center [691, 160] width 216 height 74
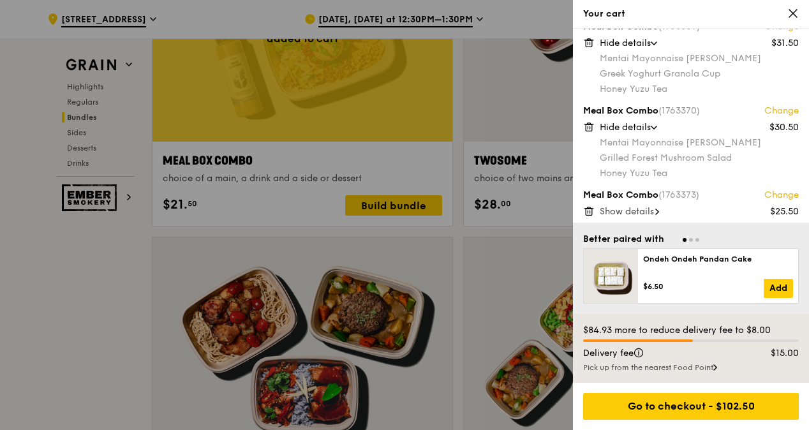
scroll to position [22, 0]
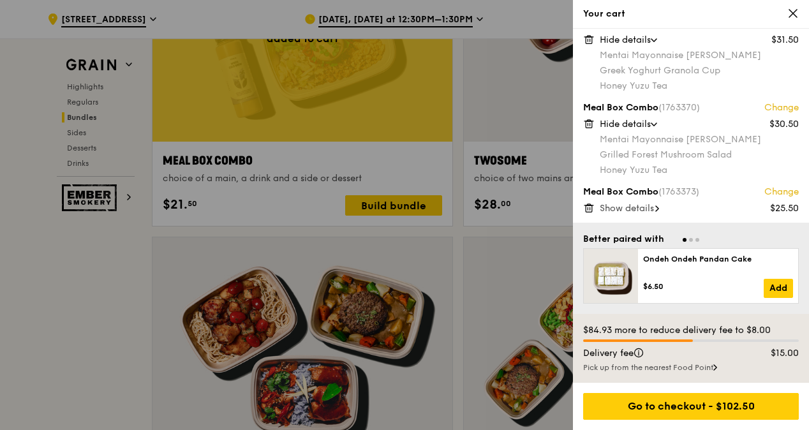
click at [648, 207] on span "Show details" at bounding box center [627, 208] width 54 height 11
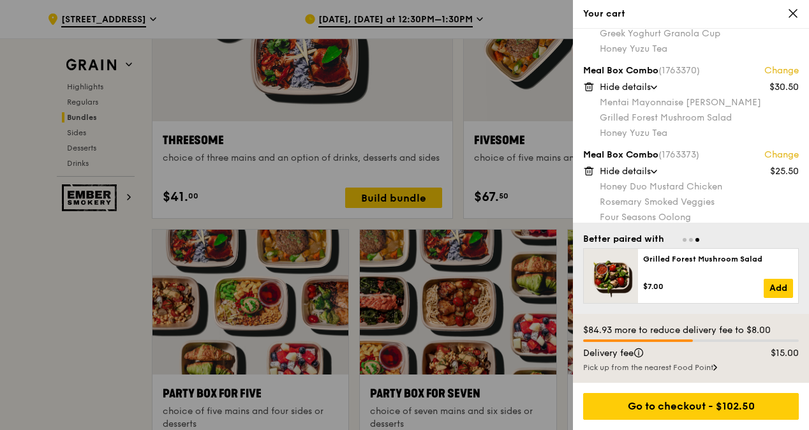
scroll to position [68, 0]
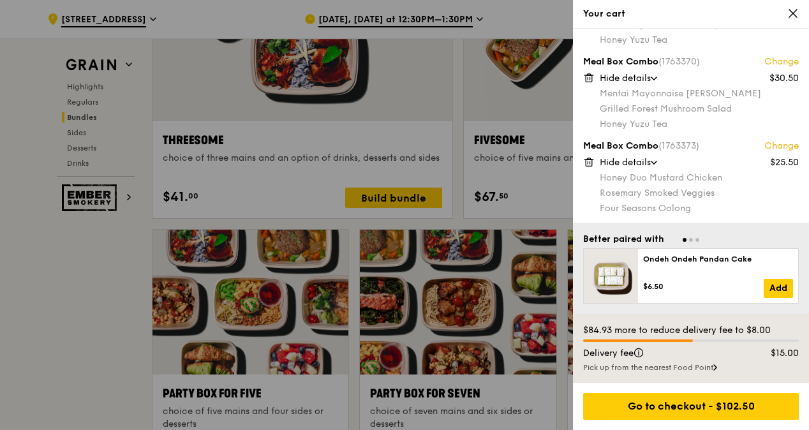
click at [280, 190] on div at bounding box center [404, 215] width 809 height 430
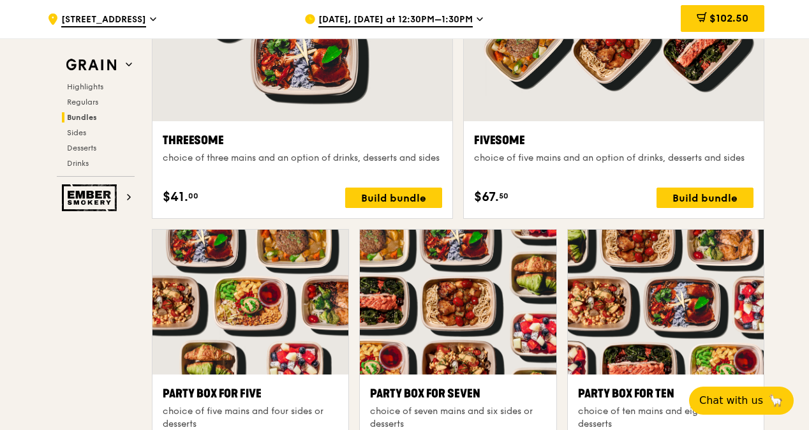
drag, startPoint x: 809, startPoint y: 185, endPoint x: 808, endPoint y: 165, distance: 20.4
click at [808, 165] on div ".cls-1 { fill: none; stroke: #fff; stroke-linecap: round; stroke-linejoin: roun…" at bounding box center [404, 364] width 809 height 5395
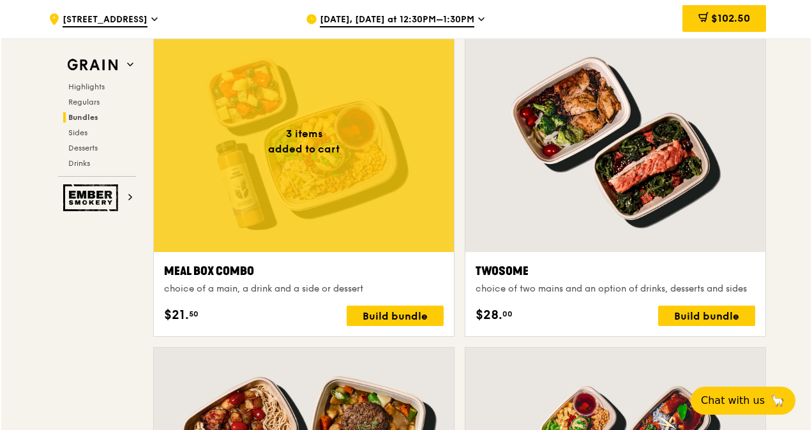
scroll to position [1952, 0]
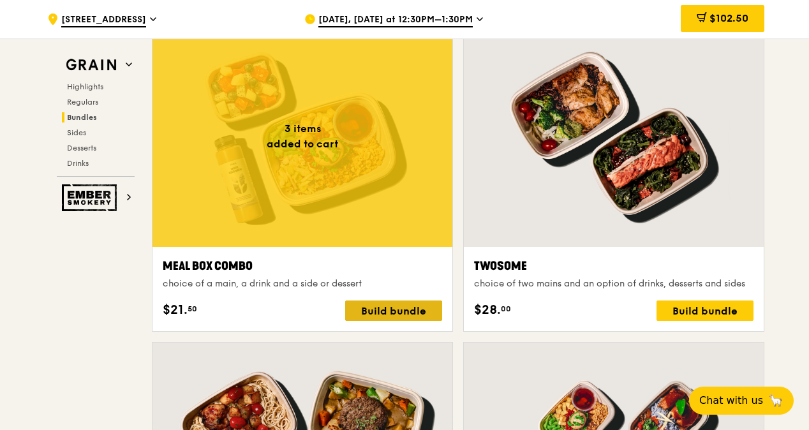
click at [373, 319] on div "Build bundle" at bounding box center [393, 311] width 97 height 20
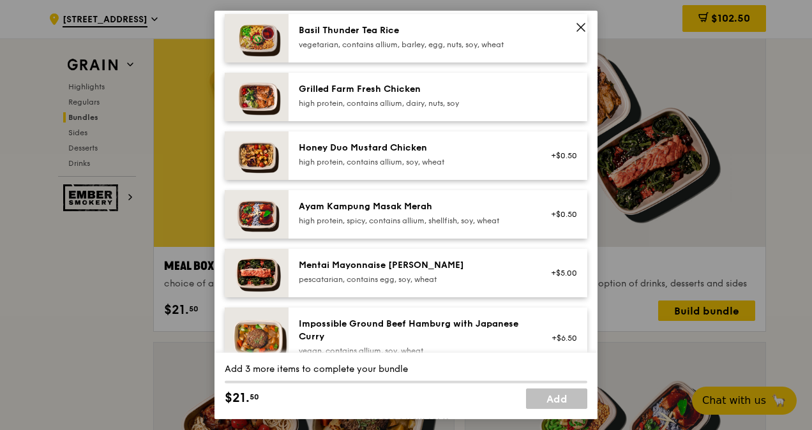
scroll to position [303, 0]
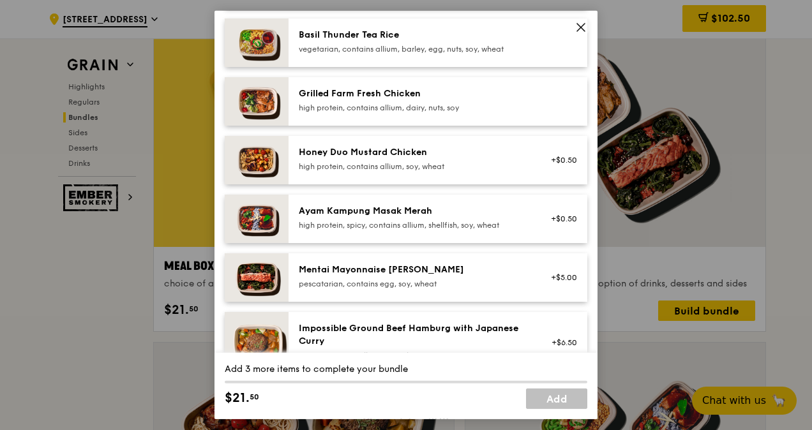
click at [250, 103] on img at bounding box center [257, 101] width 64 height 49
click at [251, 154] on img at bounding box center [257, 160] width 64 height 49
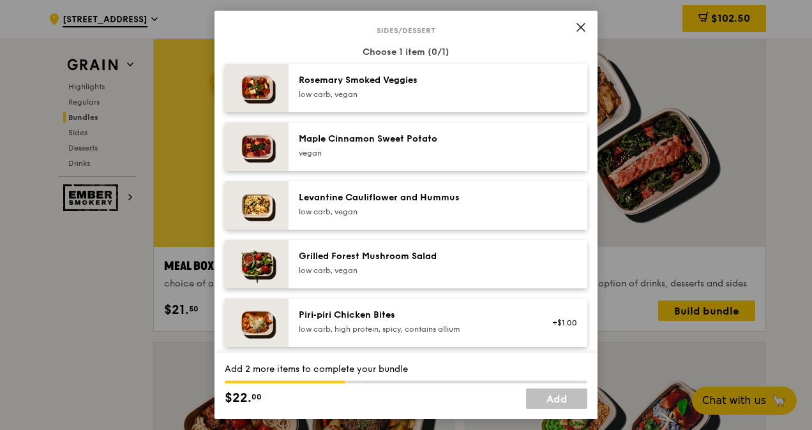
scroll to position [676, 0]
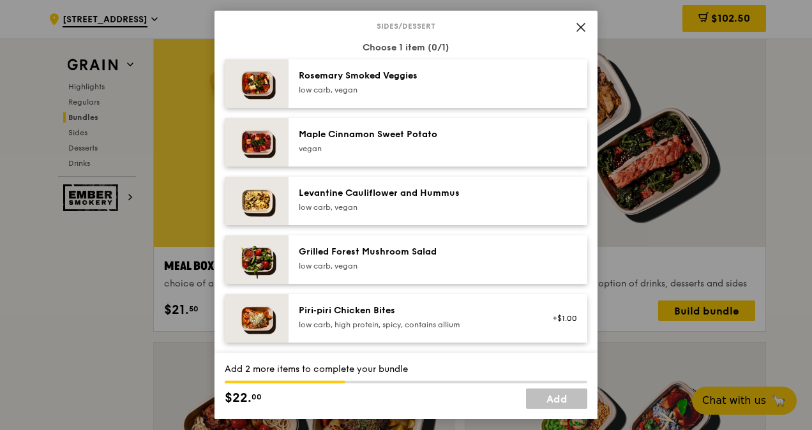
click at [374, 255] on div "Grilled Forest Mushroom Salad" at bounding box center [413, 252] width 229 height 13
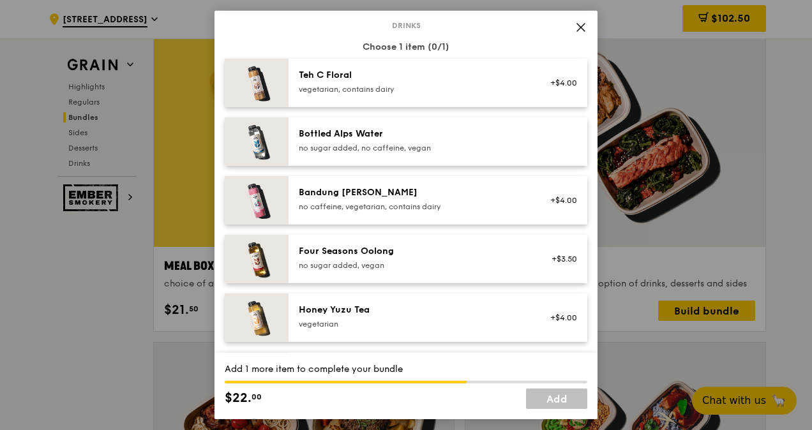
scroll to position [1320, 0]
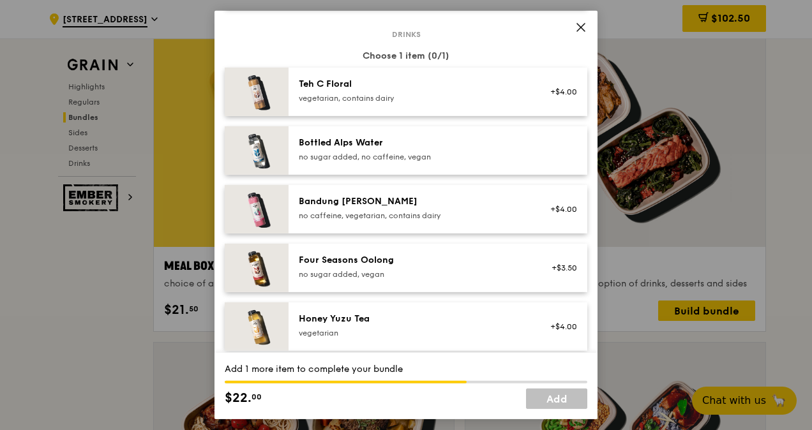
click at [425, 98] on div "vegetarian, contains dairy" at bounding box center [413, 98] width 229 height 10
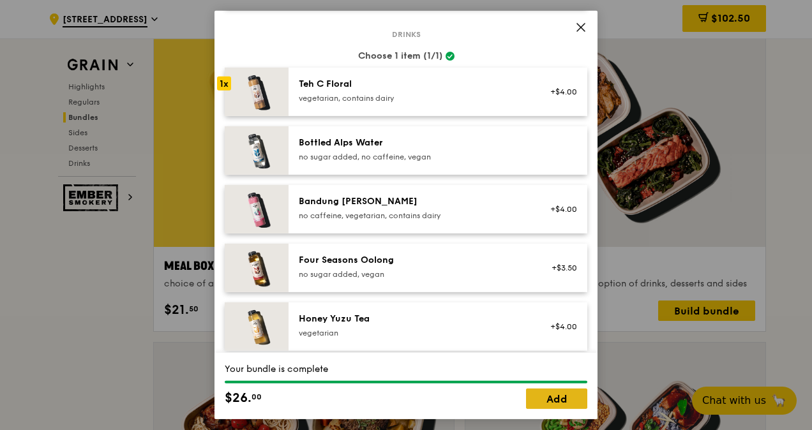
click at [546, 399] on link "Add" at bounding box center [556, 399] width 61 height 20
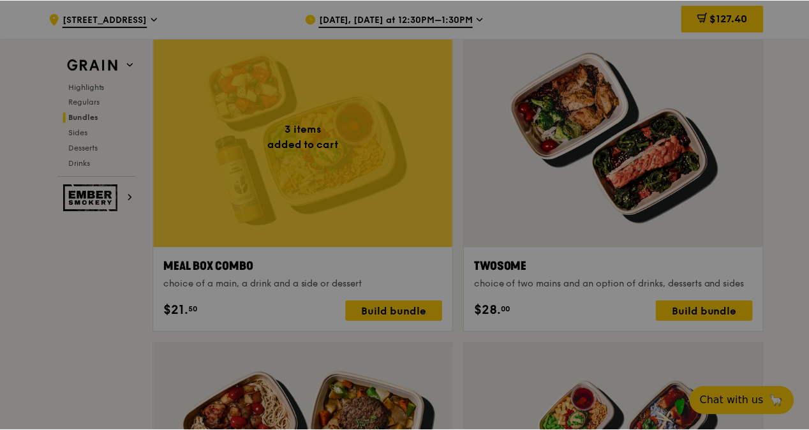
scroll to position [1952, 0]
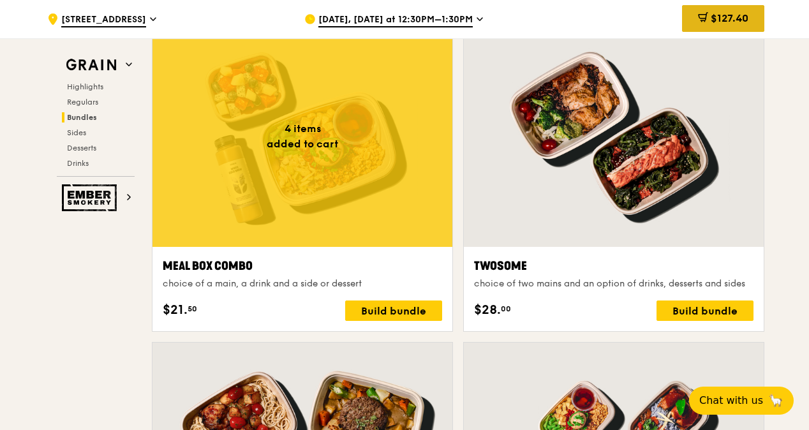
click at [711, 20] on span "$127.40" at bounding box center [730, 18] width 38 height 12
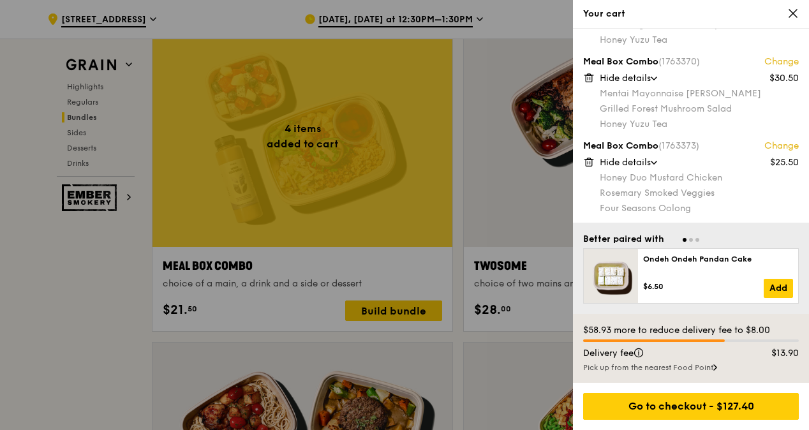
scroll to position [106, 0]
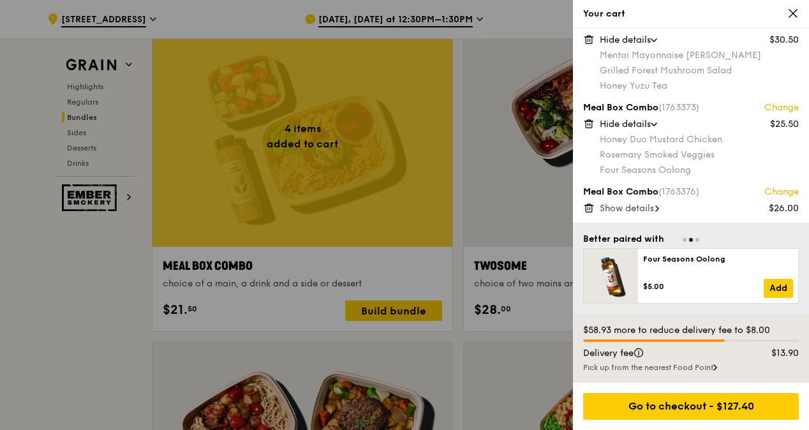
click at [649, 205] on span "Show details" at bounding box center [627, 208] width 54 height 11
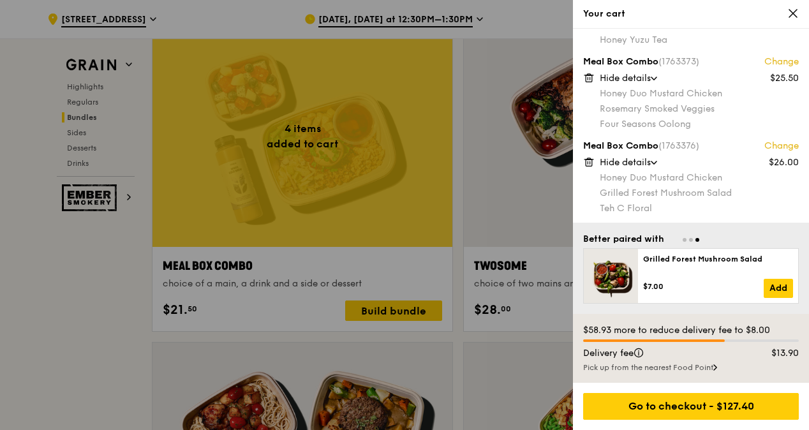
click at [458, 266] on div at bounding box center [404, 215] width 809 height 430
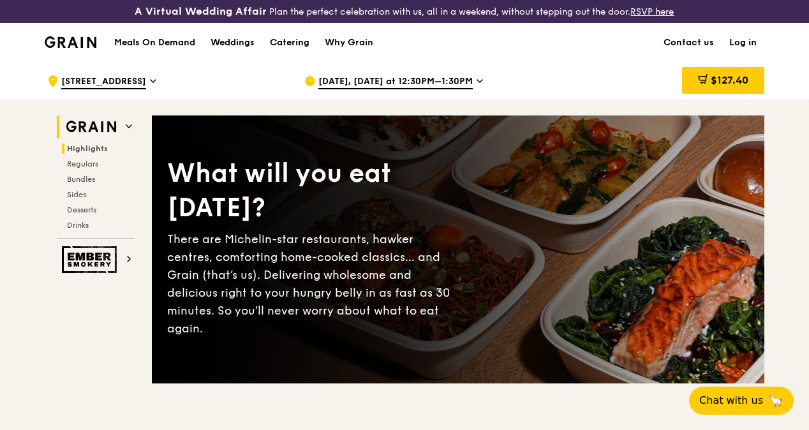
click at [93, 153] on span "Highlights" at bounding box center [87, 148] width 41 height 9
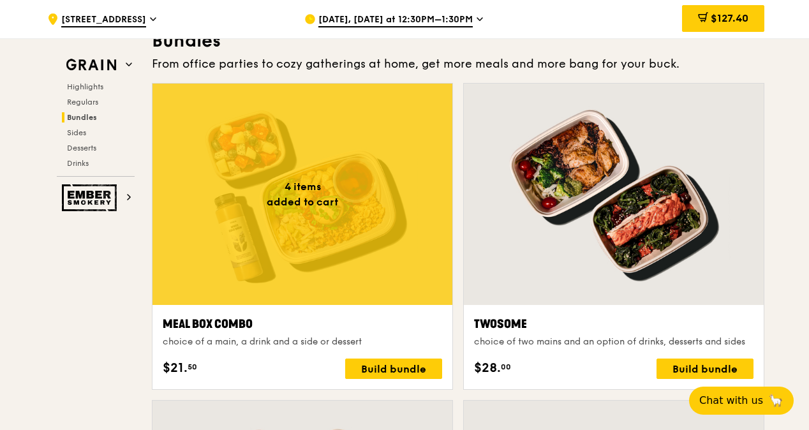
scroll to position [1870, 0]
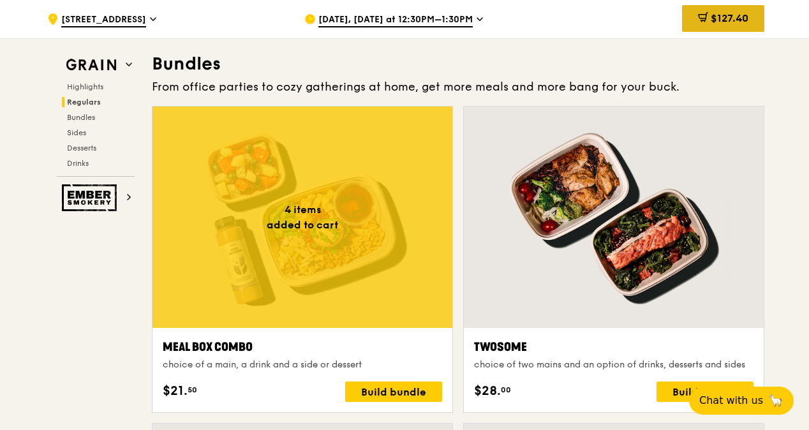
click at [712, 22] on span "$127.40" at bounding box center [730, 18] width 38 height 12
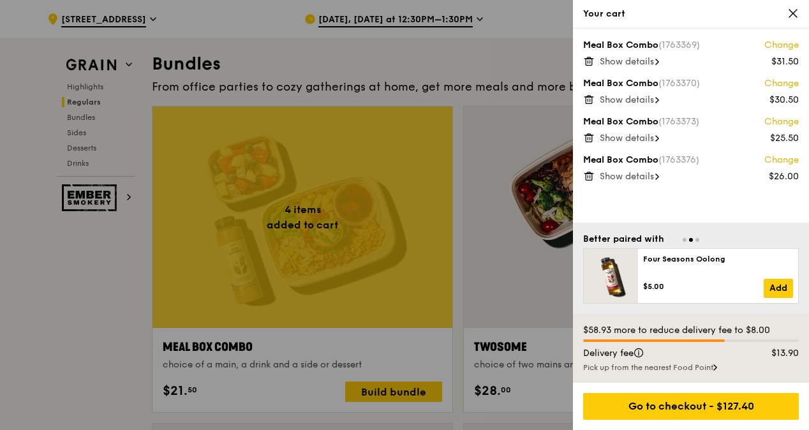
click at [591, 61] on icon at bounding box center [588, 61] width 11 height 11
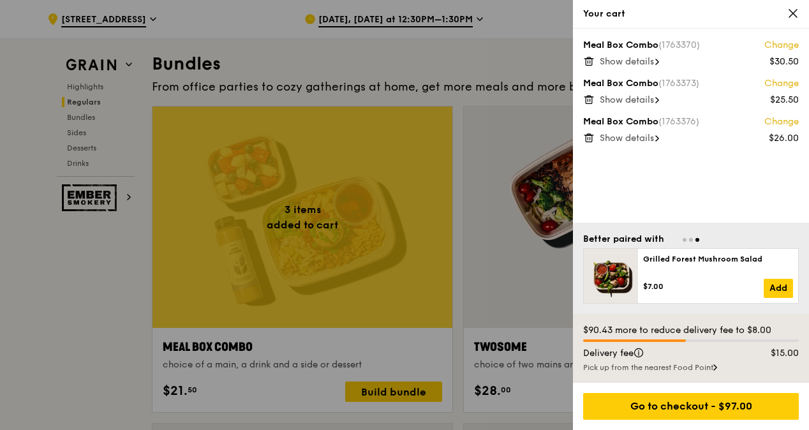
click at [588, 60] on icon at bounding box center [588, 61] width 11 height 11
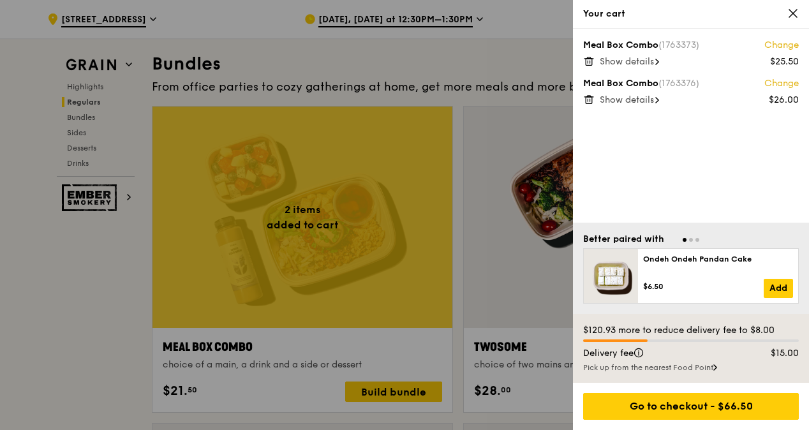
click at [587, 58] on icon at bounding box center [588, 57] width 3 height 1
click at [590, 61] on icon at bounding box center [590, 62] width 0 height 3
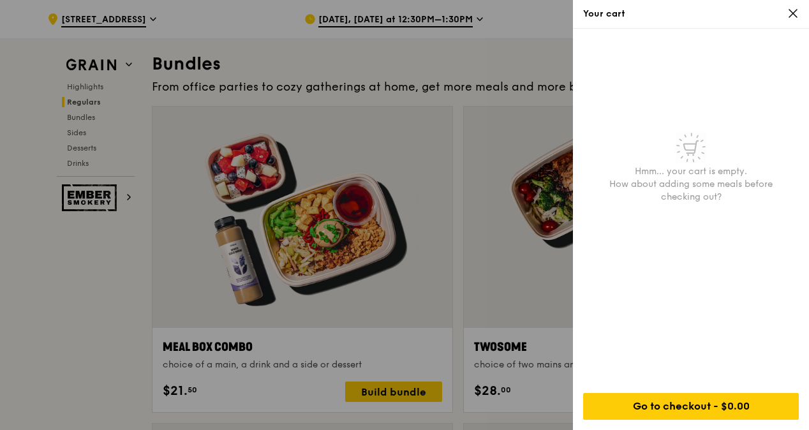
click at [454, 121] on div at bounding box center [404, 215] width 809 height 430
